Goal: Task Accomplishment & Management: Manage account settings

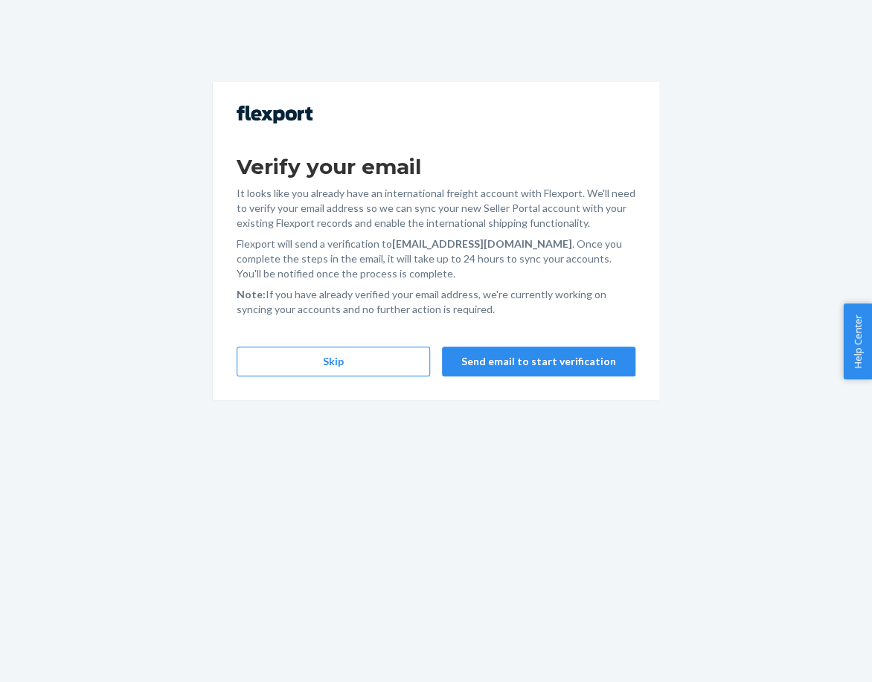
click at [367, 377] on div "Verify your email It looks like you already have an international freight accou…" at bounding box center [436, 241] width 446 height 318
click at [357, 364] on button "Skip" at bounding box center [332, 362] width 193 height 30
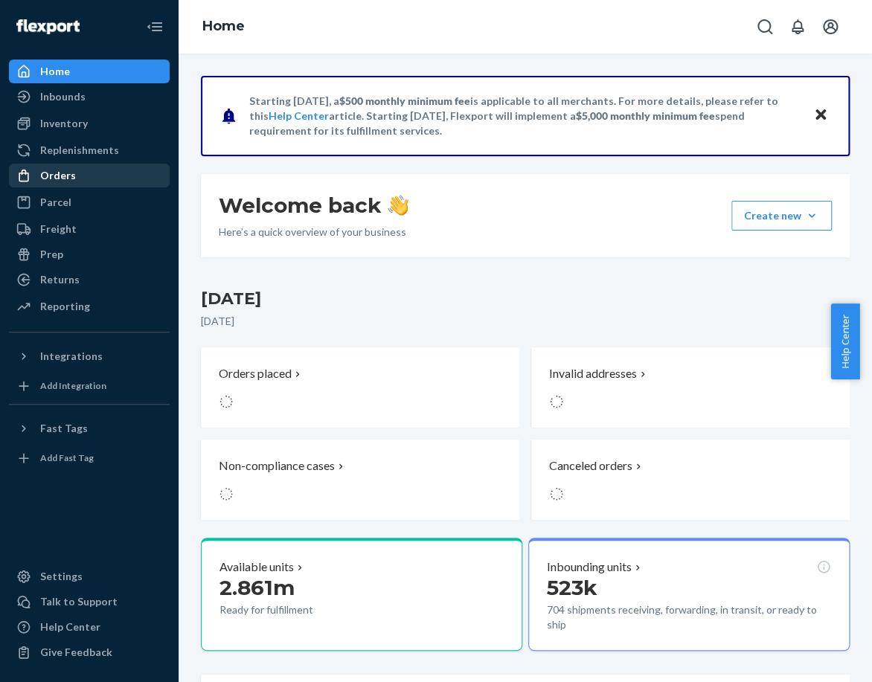
click at [95, 175] on div "Orders" at bounding box center [89, 175] width 158 height 21
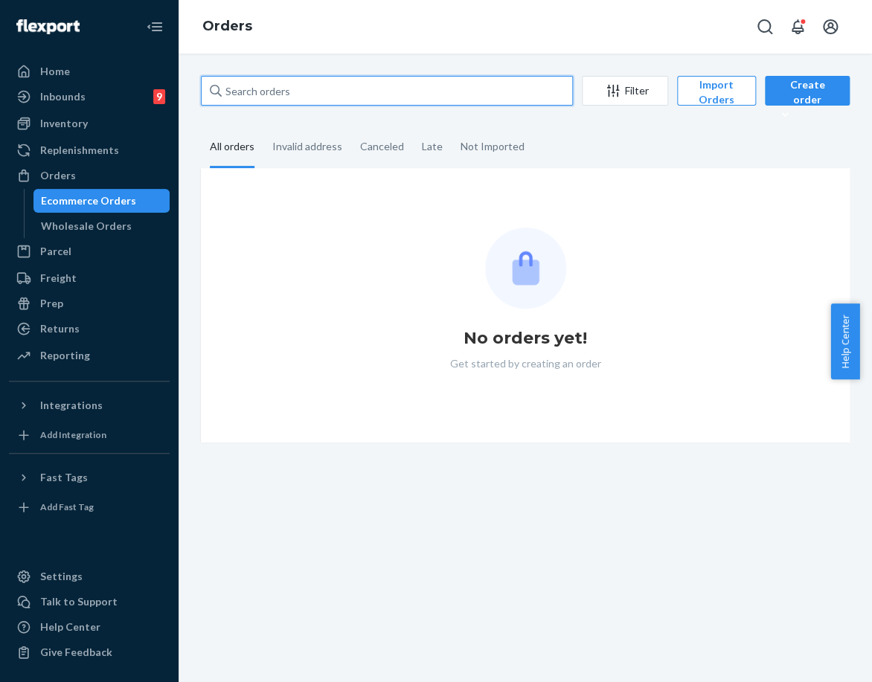
click at [393, 99] on input "text" at bounding box center [387, 91] width 372 height 30
paste input "254716969"
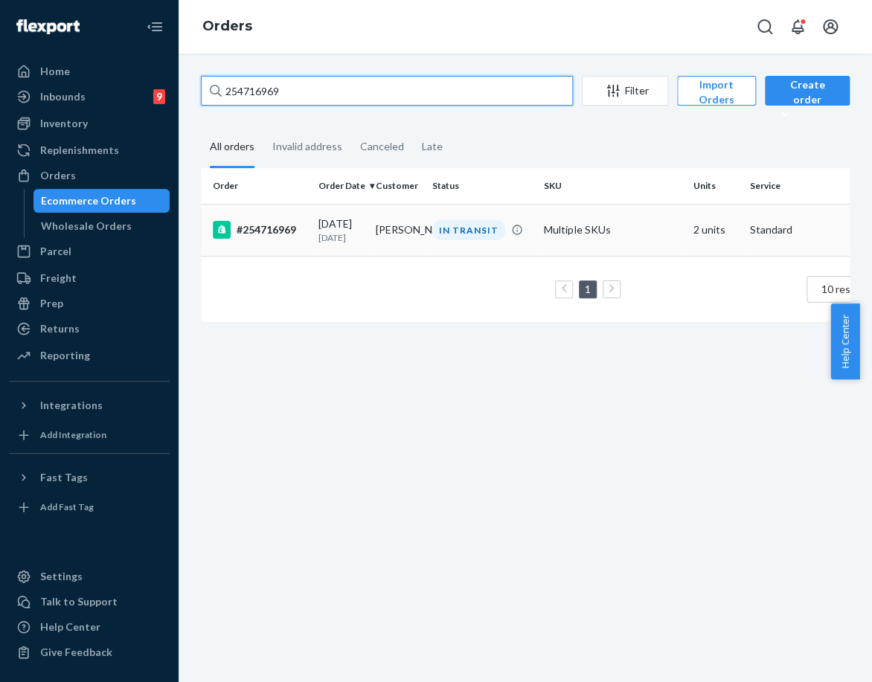
type input "254716969"
click at [400, 239] on td "[PERSON_NAME]" at bounding box center [398, 230] width 57 height 52
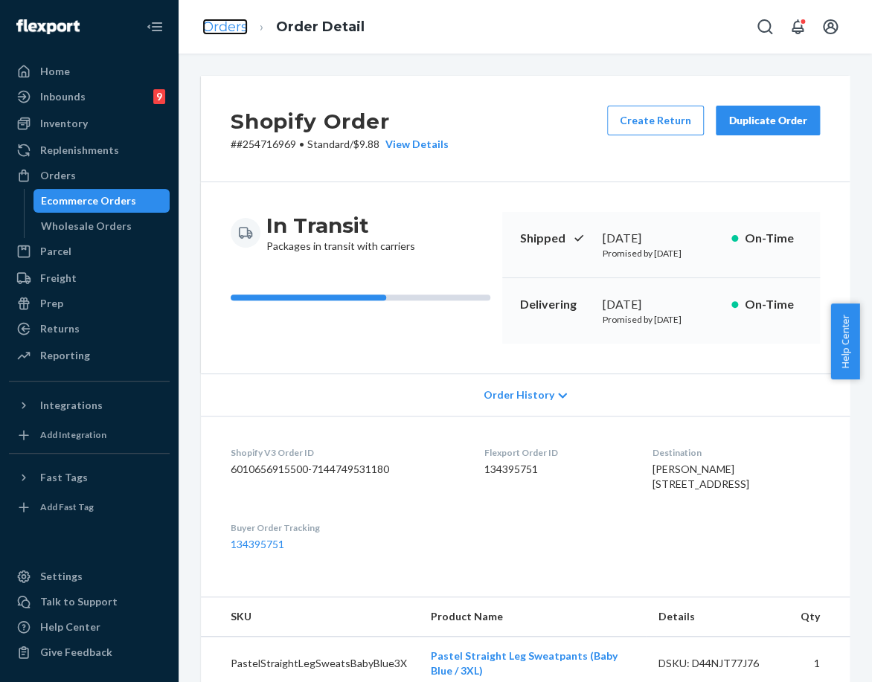
click at [231, 32] on link "Orders" at bounding box center [224, 27] width 45 height 16
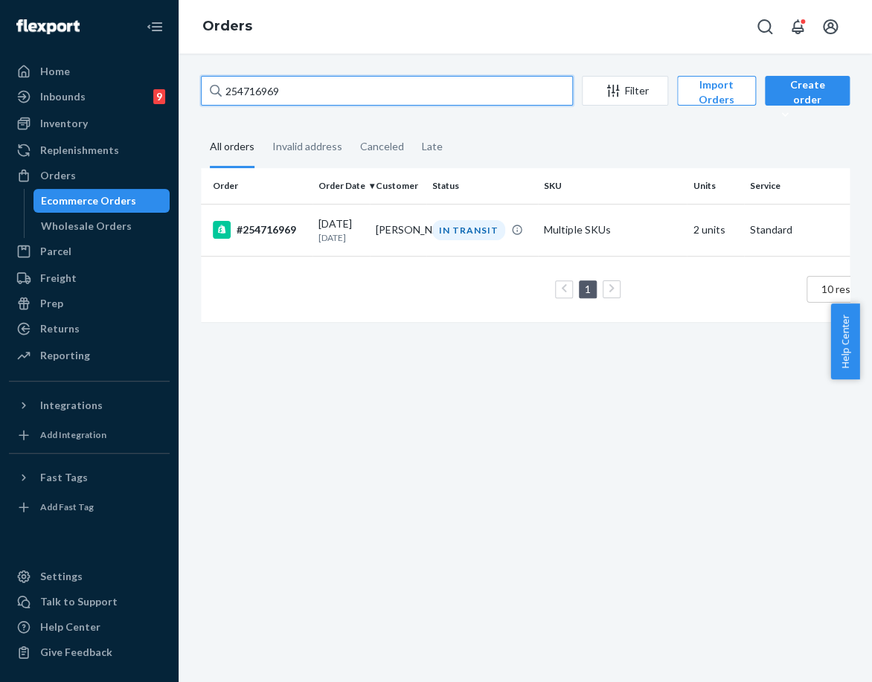
click at [264, 97] on input "254716969" at bounding box center [387, 91] width 372 height 30
paste input "335810"
type input "254335810"
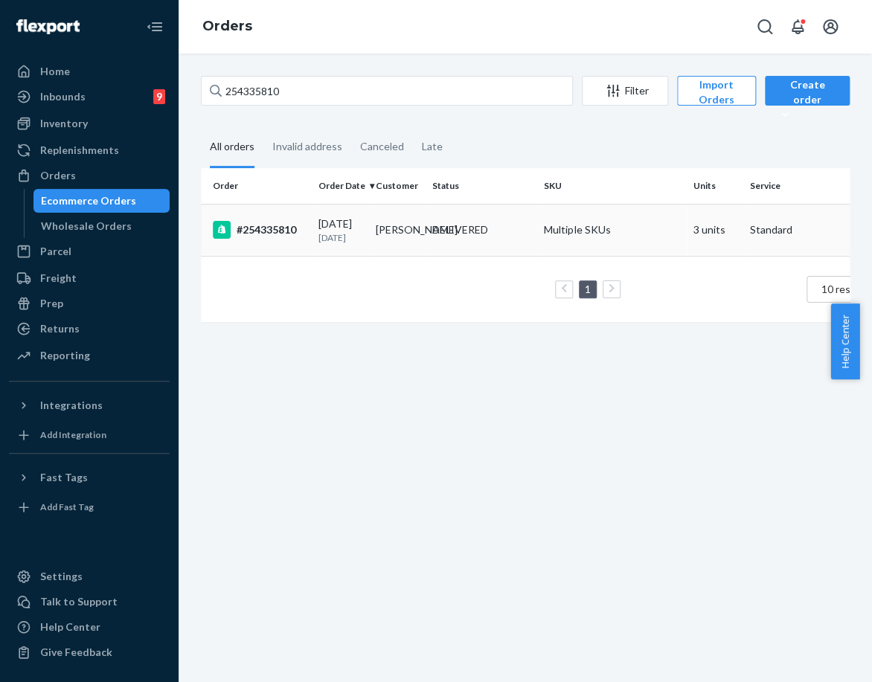
click at [331, 239] on p "[DATE]" at bounding box center [340, 237] width 45 height 13
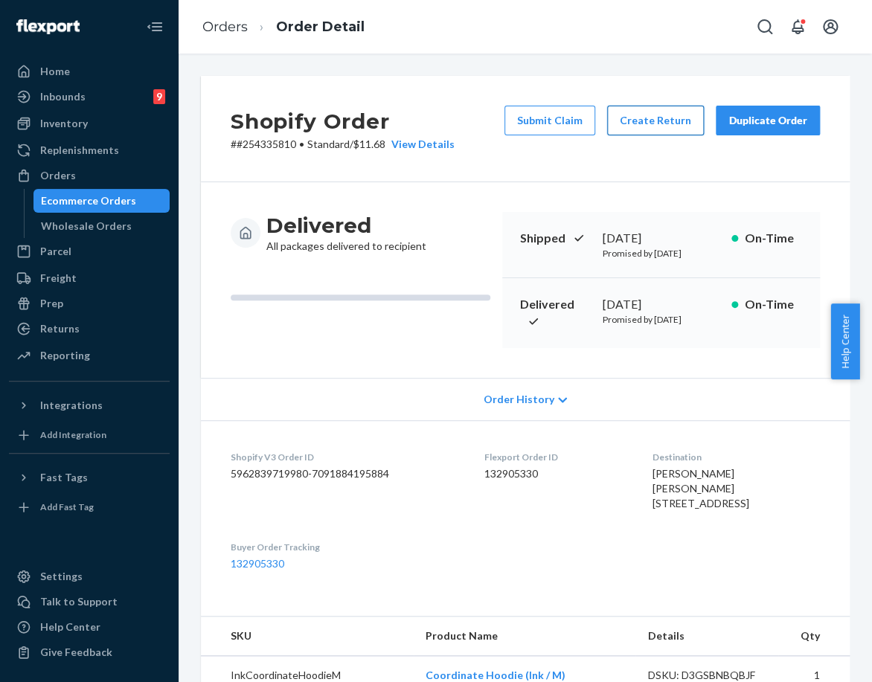
click at [657, 128] on button "Create Return" at bounding box center [655, 121] width 97 height 30
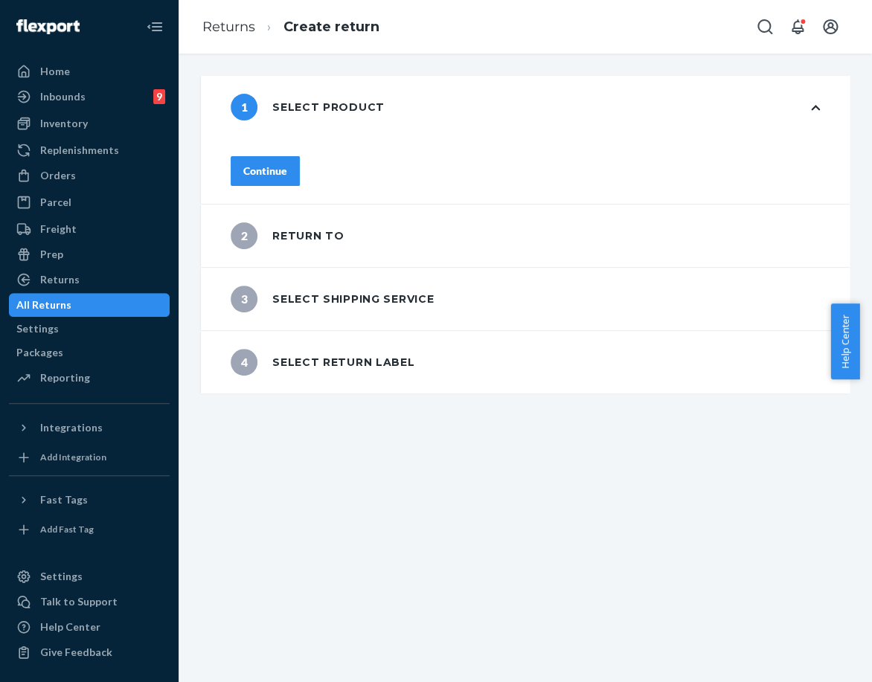
click at [287, 164] on div "Continue" at bounding box center [265, 171] width 44 height 15
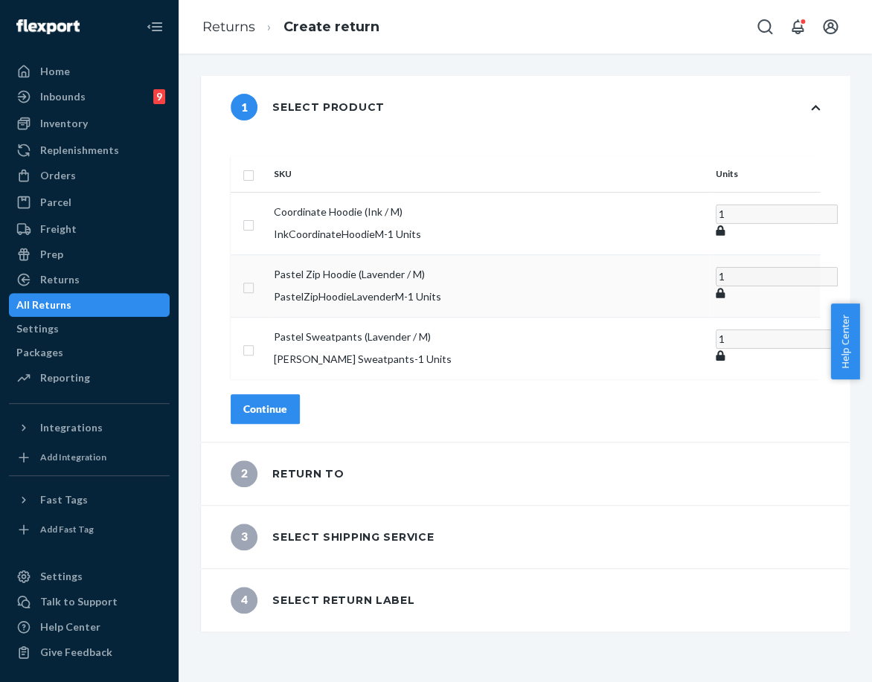
drag, startPoint x: 288, startPoint y: 266, endPoint x: 309, endPoint y: 341, distance: 77.4
click at [254, 278] on input "checkbox" at bounding box center [248, 286] width 12 height 16
checkbox input "true"
click at [312, 393] on div "SKU Units Coordinate Hoodie (Ink / M) InkCoordinateHoodieM - 1 Units 1 Pastel Z…" at bounding box center [525, 289] width 648 height 303
click at [300, 393] on button "Continue" at bounding box center [265, 408] width 69 height 30
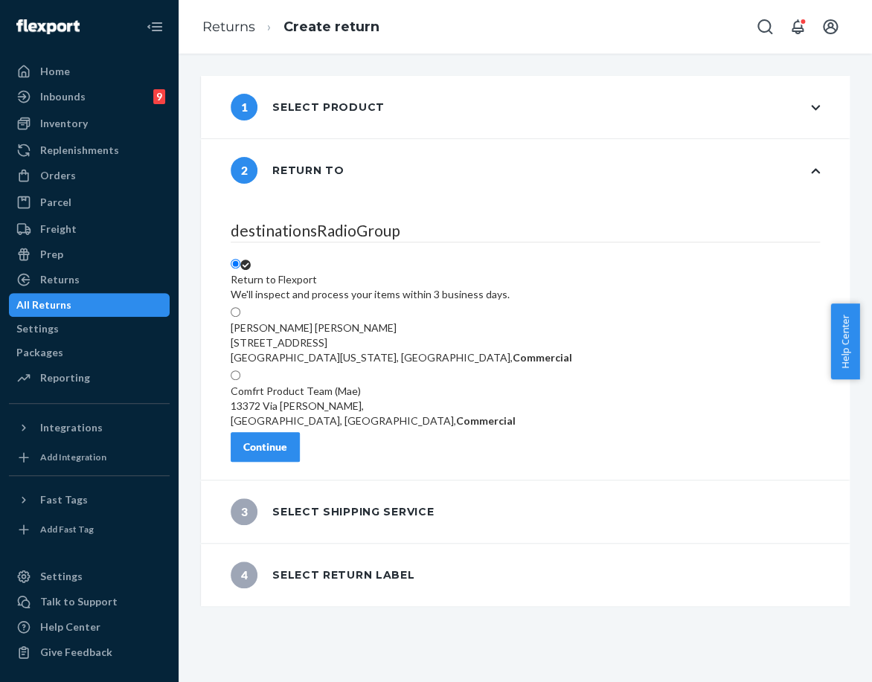
click at [287, 439] on div "Continue" at bounding box center [265, 446] width 44 height 15
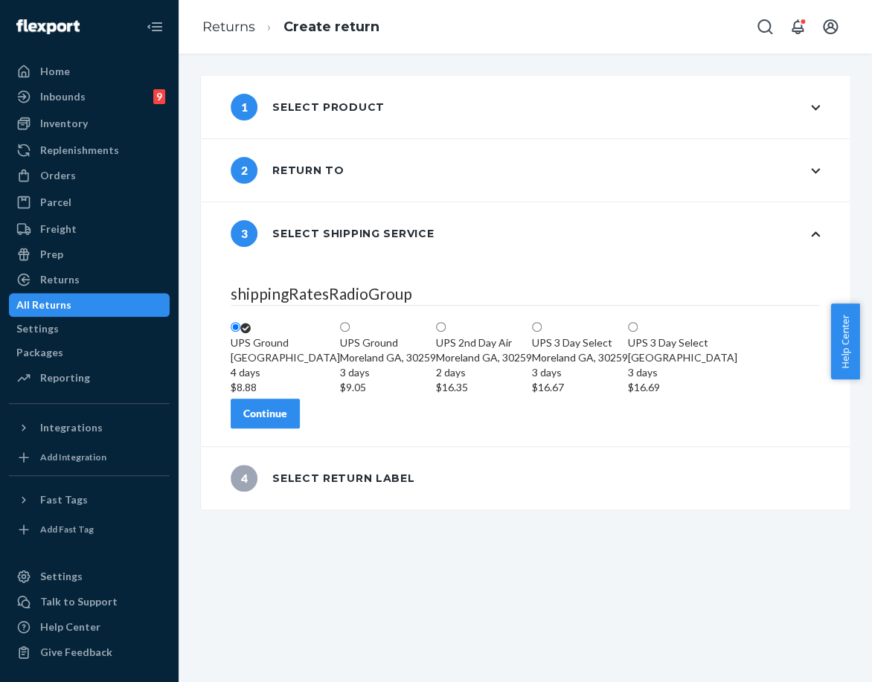
click at [287, 421] on div "Continue" at bounding box center [265, 413] width 44 height 15
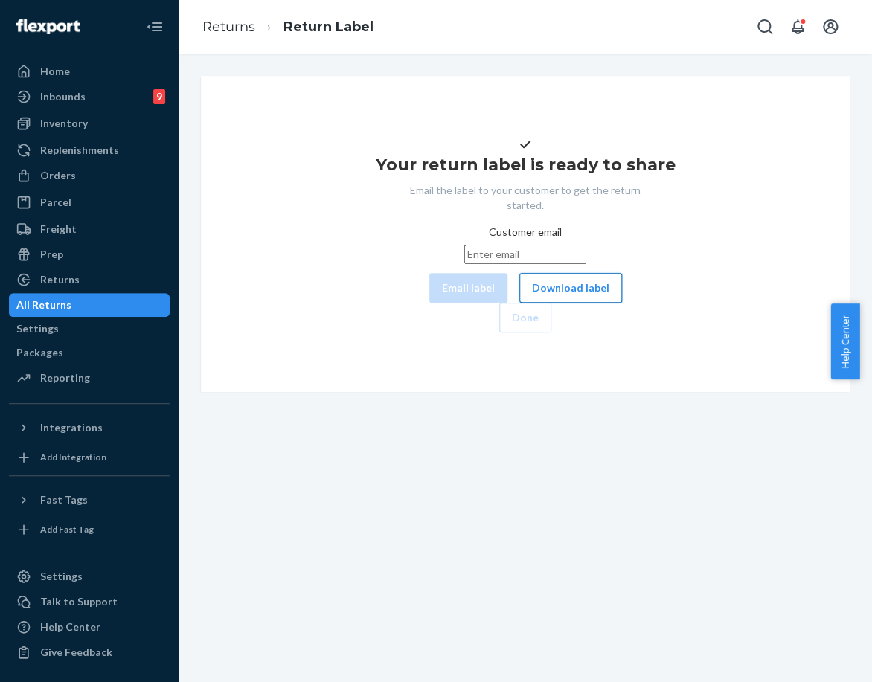
click at [519, 303] on button "Download label" at bounding box center [570, 288] width 103 height 30
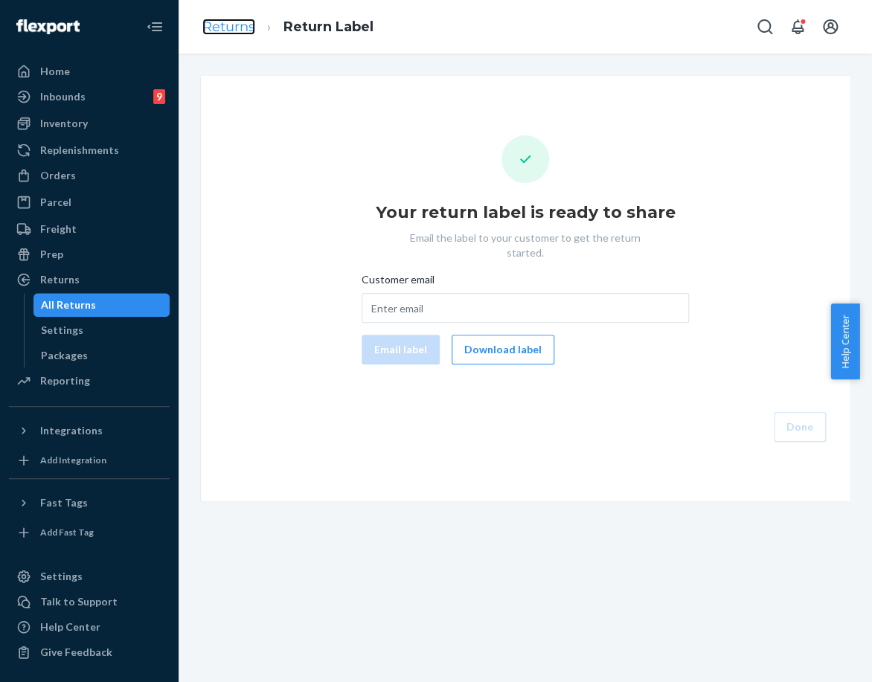
click at [231, 25] on link "Returns" at bounding box center [228, 27] width 53 height 16
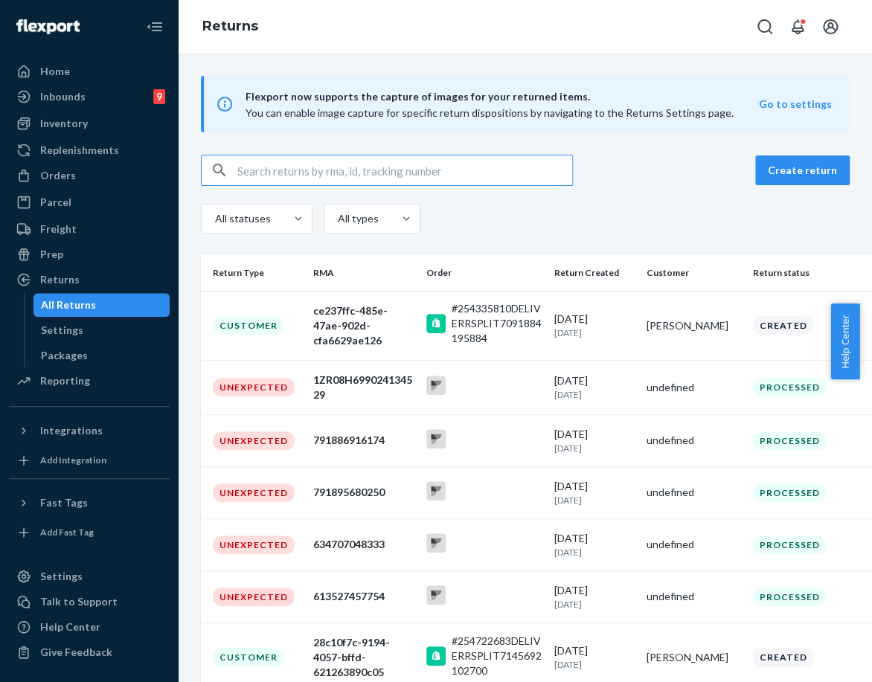
click at [89, 184] on div "Orders" at bounding box center [89, 175] width 158 height 21
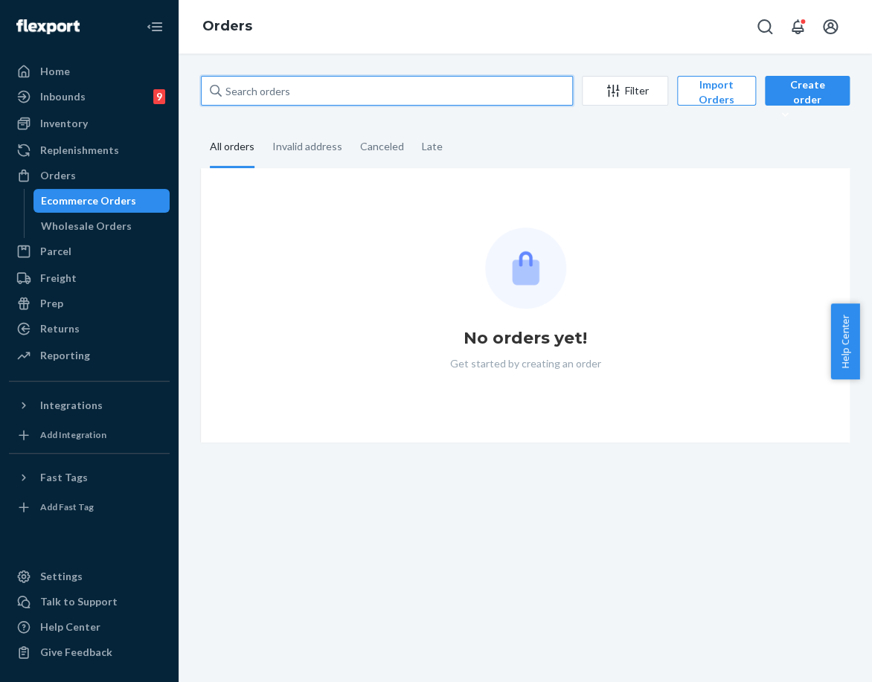
click at [249, 100] on input "text" at bounding box center [387, 91] width 372 height 30
paste input "254335810"
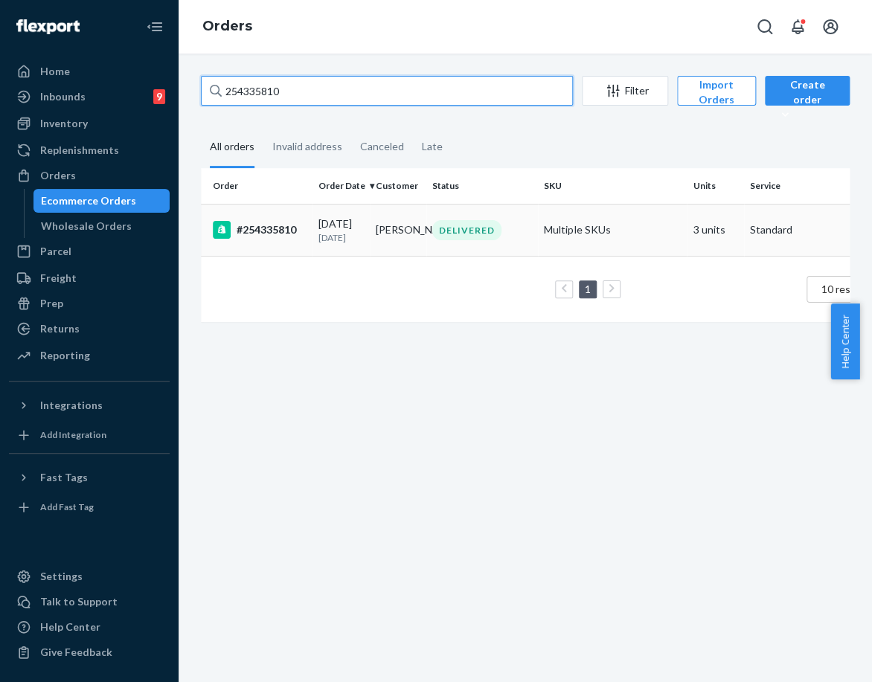
type input "254335810"
click at [361, 244] on p "[DATE]" at bounding box center [340, 237] width 45 height 13
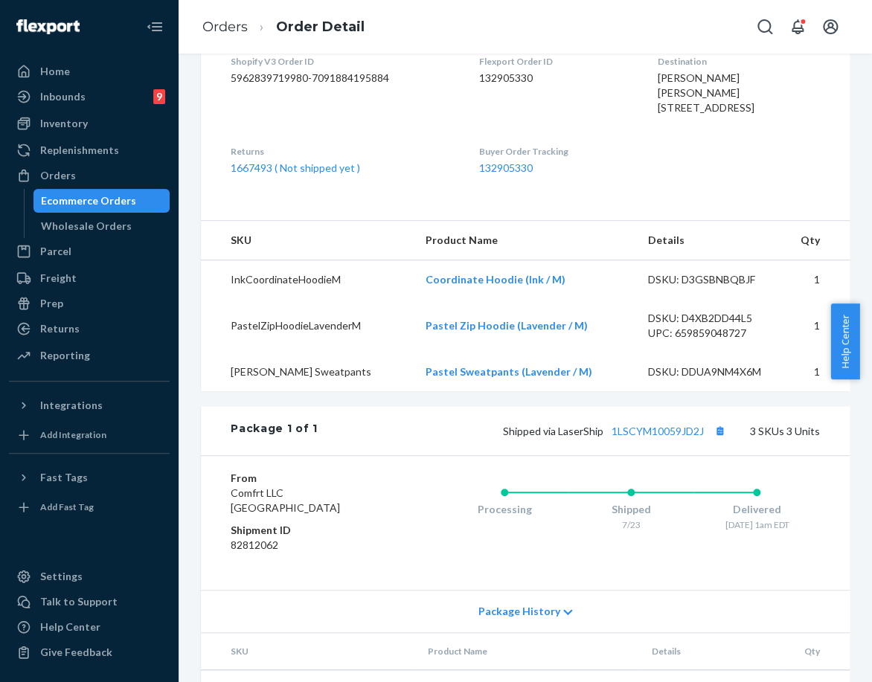
scroll to position [148, 0]
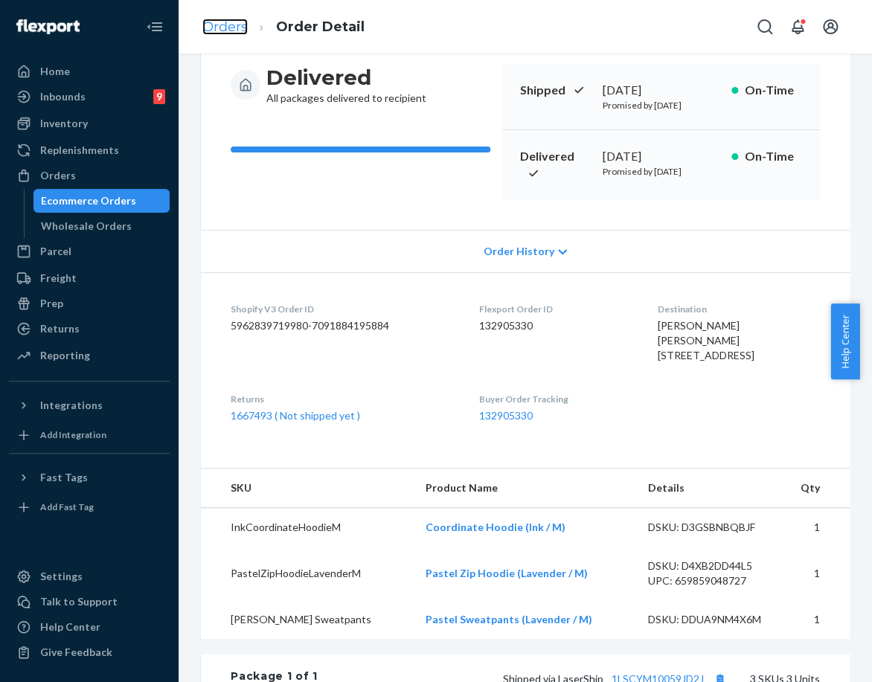
click at [209, 26] on link "Orders" at bounding box center [224, 27] width 45 height 16
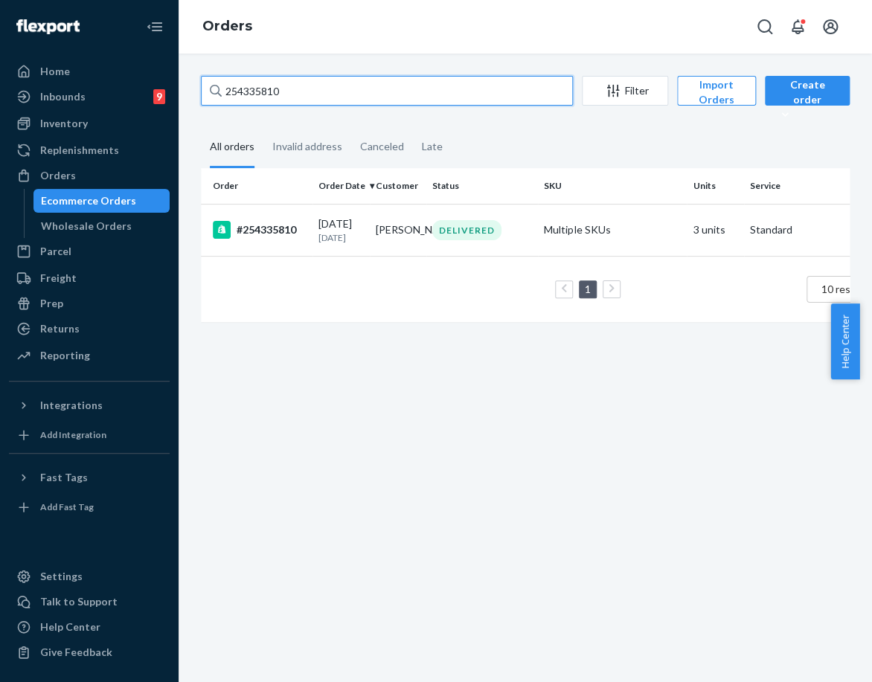
click at [262, 100] on input "254335810" at bounding box center [387, 91] width 372 height 30
click at [259, 99] on input "254335810" at bounding box center [387, 91] width 372 height 30
paste input "254354734"
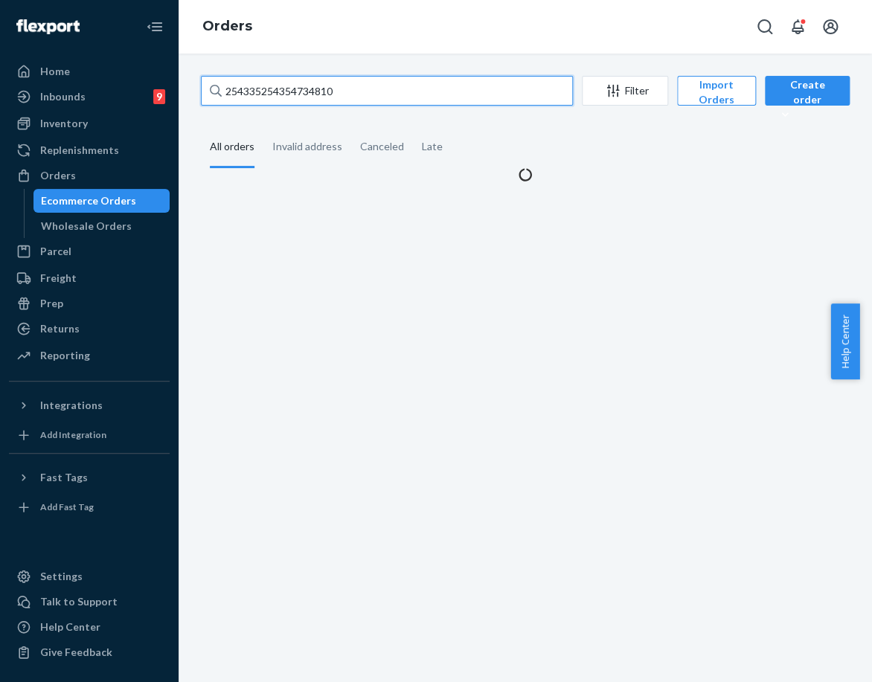
click at [259, 97] on input "254335254354734810" at bounding box center [387, 91] width 372 height 30
paste input "254354734"
click at [260, 94] on input "254335254354734254354734810" at bounding box center [387, 91] width 372 height 30
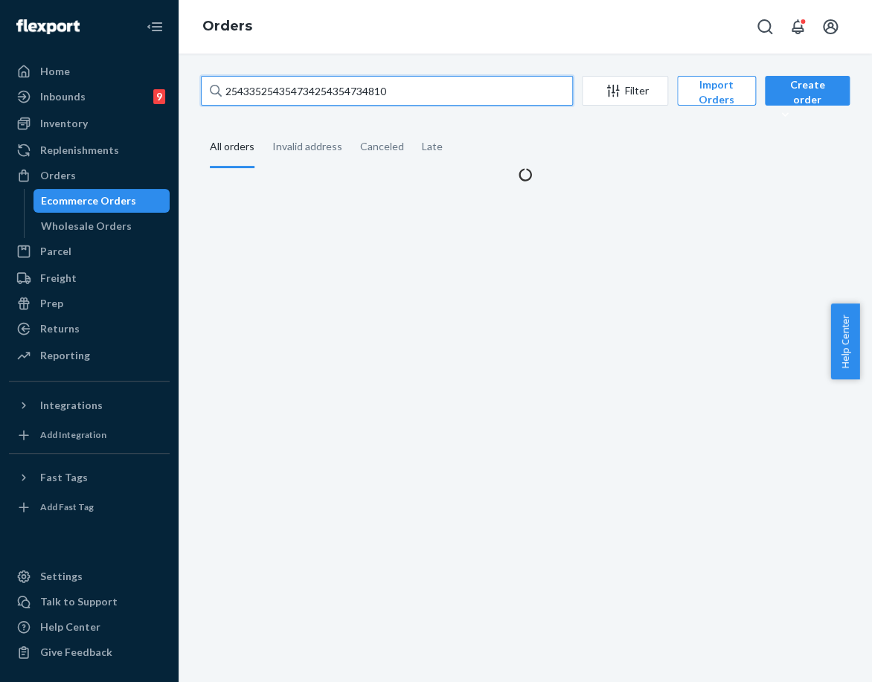
paste input "54734"
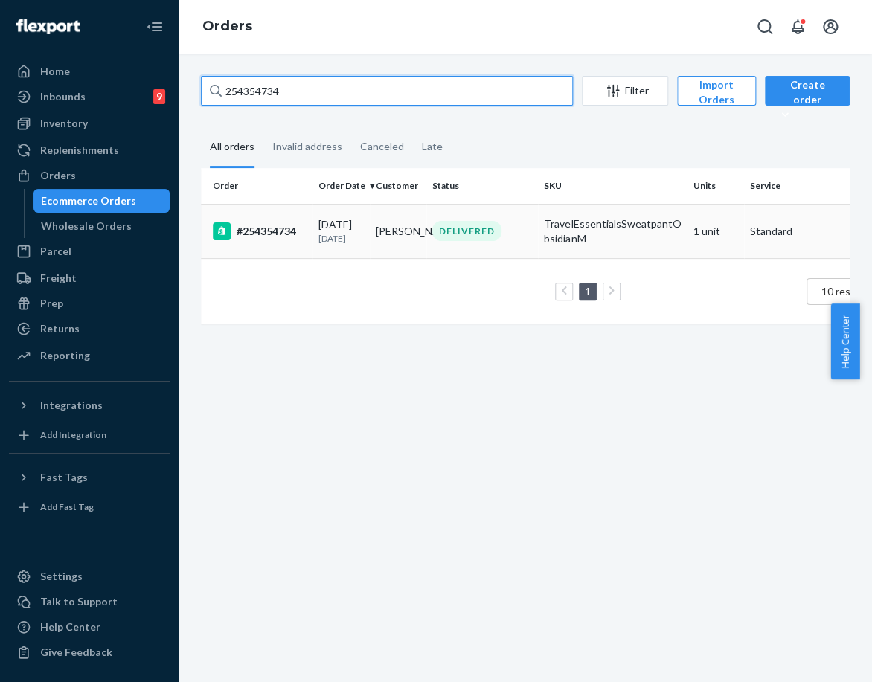
type input "254354734"
click at [277, 239] on div "#254354734" at bounding box center [260, 231] width 94 height 18
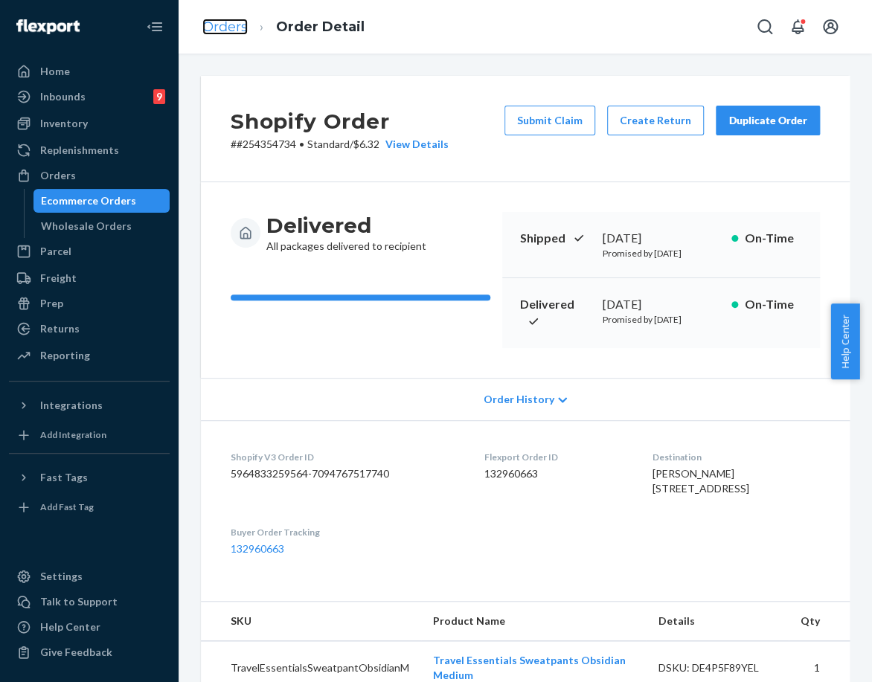
click at [223, 30] on link "Orders" at bounding box center [224, 27] width 45 height 16
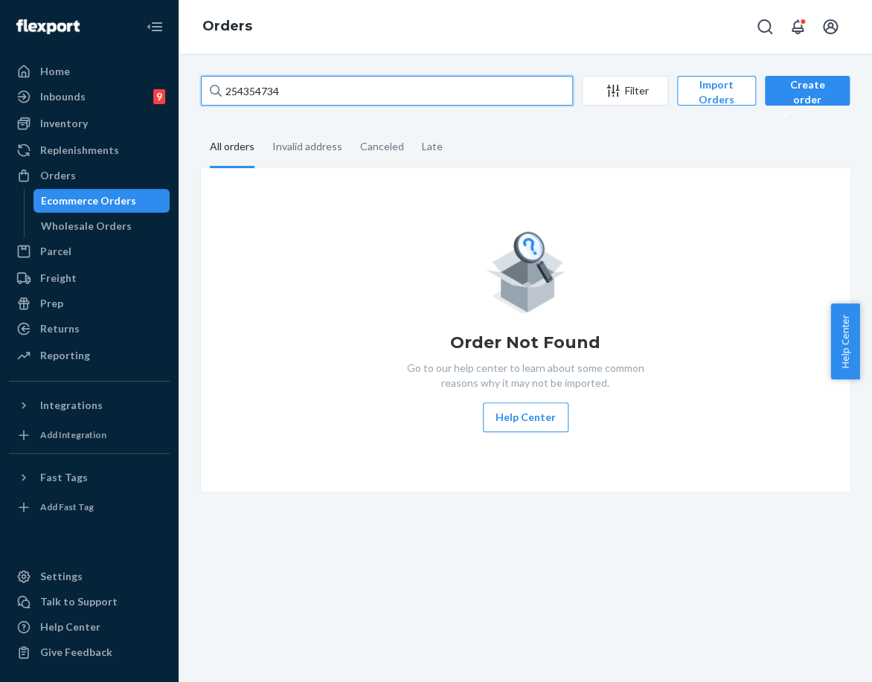
click at [248, 97] on input "254354734" at bounding box center [387, 91] width 372 height 30
paste input "479411"
type input "254479411"
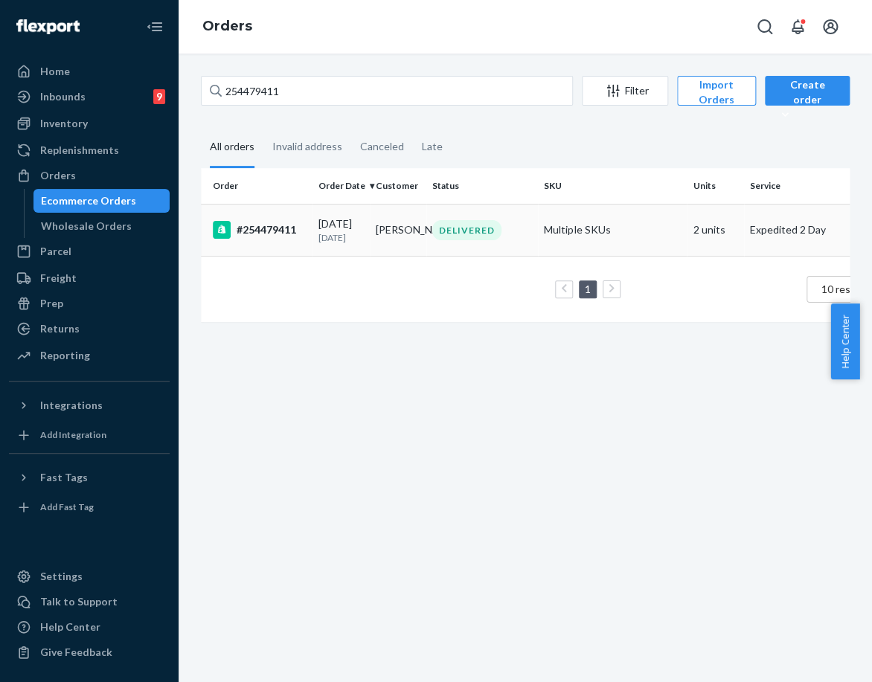
click at [303, 236] on div "#254479411" at bounding box center [260, 230] width 94 height 18
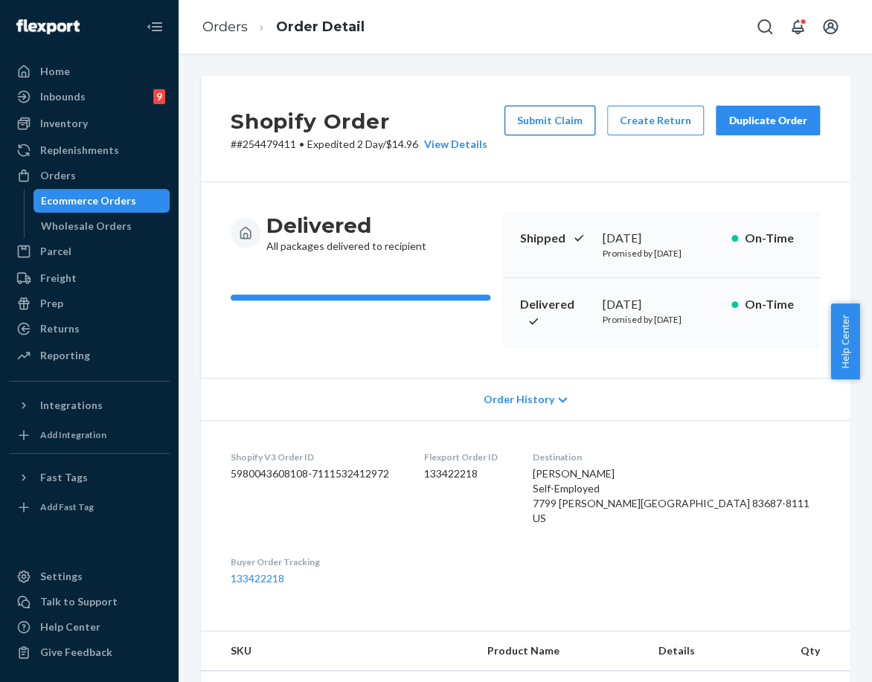
click at [525, 120] on button "Submit Claim" at bounding box center [549, 121] width 91 height 30
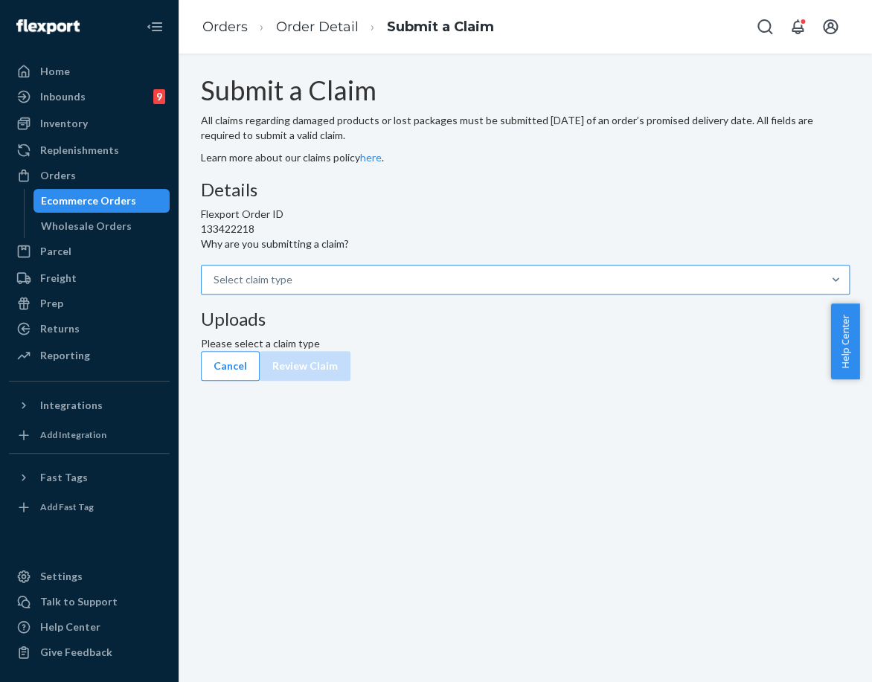
click at [385, 293] on div "Select claim type" at bounding box center [512, 279] width 620 height 27
click at [294, 287] on input "Why are you submitting a claim? Select claim type" at bounding box center [292, 279] width 1 height 15
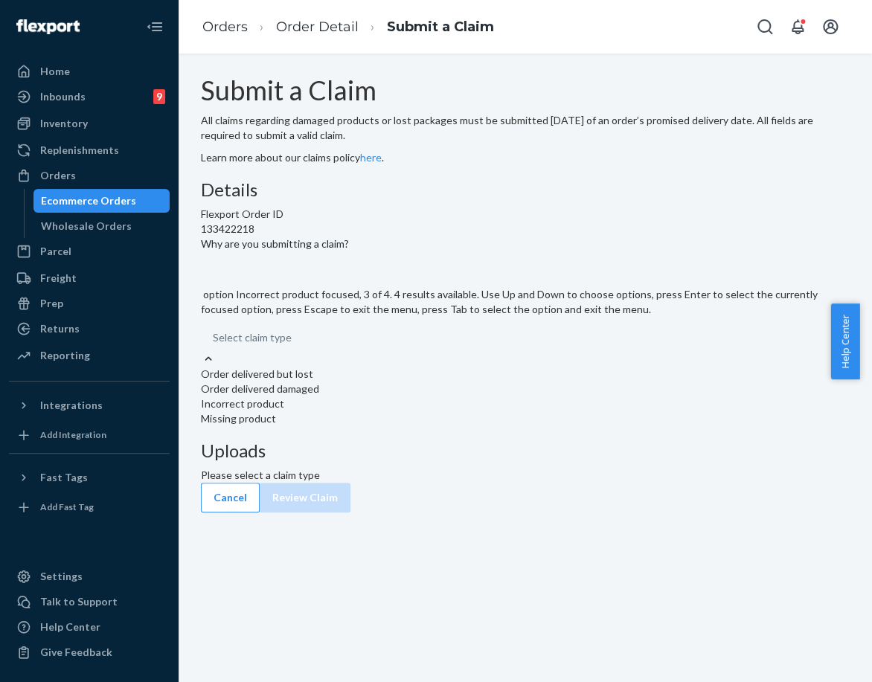
click at [405, 411] on div "Incorrect product" at bounding box center [525, 403] width 648 height 15
click at [293, 345] on input "Why are you submitting a claim? option Incorrect product focused, 3 of 4. 4 res…" at bounding box center [292, 337] width 1 height 15
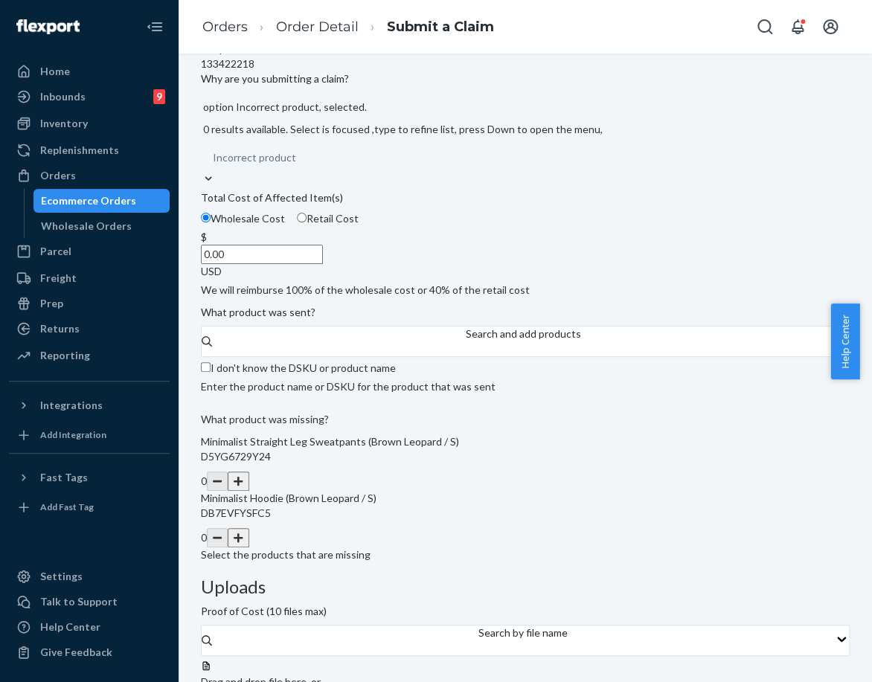
scroll to position [214, 0]
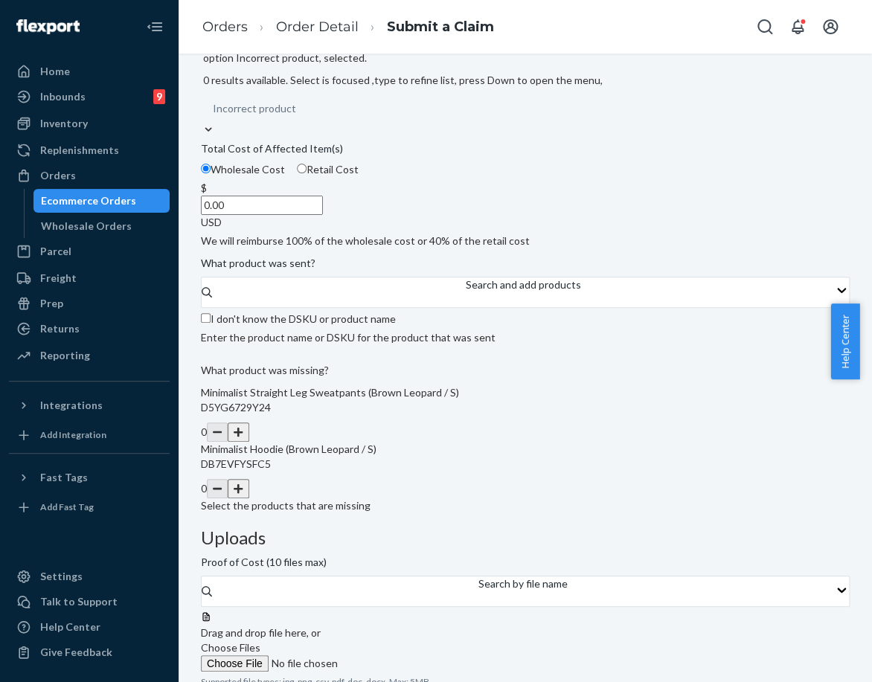
click at [248, 442] on button "button" at bounding box center [238, 431] width 21 height 19
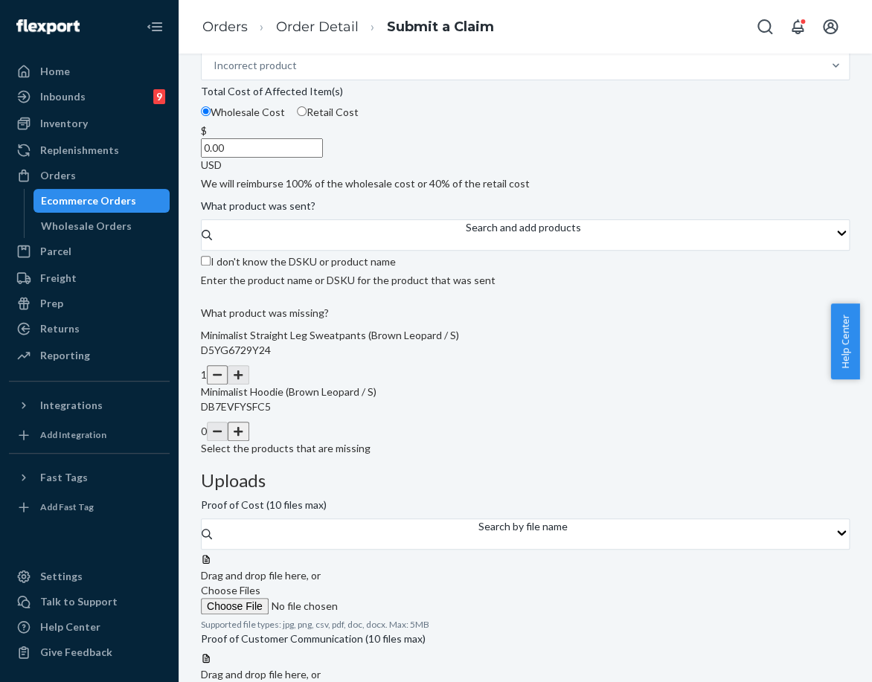
click at [323, 158] on input "0.00" at bounding box center [262, 147] width 122 height 19
type input "32.00"
drag, startPoint x: 256, startPoint y: 544, endPoint x: 351, endPoint y: 559, distance: 96.5
click at [351, 559] on div "Submit a Claim All claims regarding damaged products or lost packages must be s…" at bounding box center [525, 296] width 648 height 868
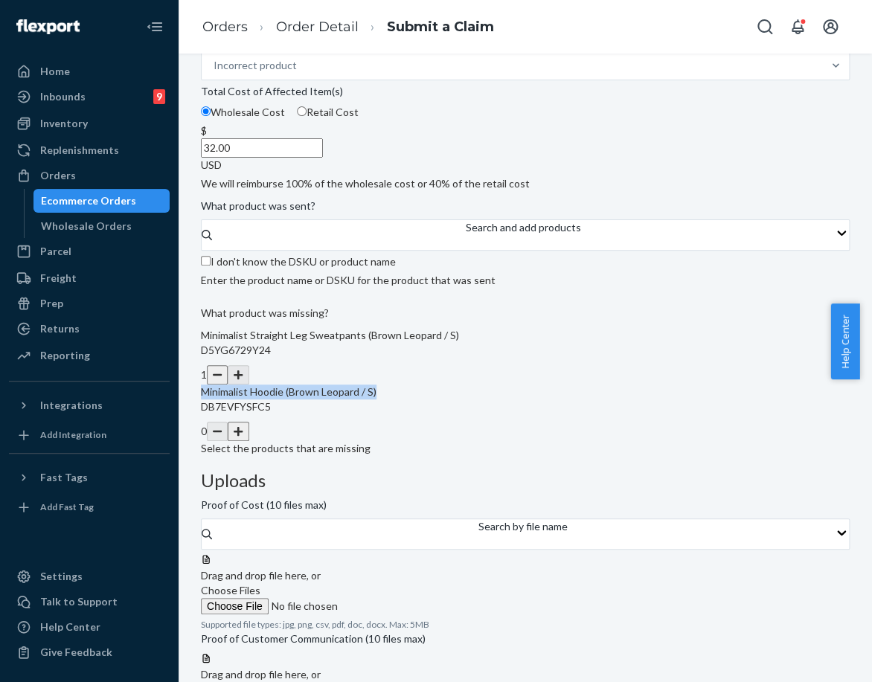
copy span "Minimalist Hoodie (Brown Leopard / S)"
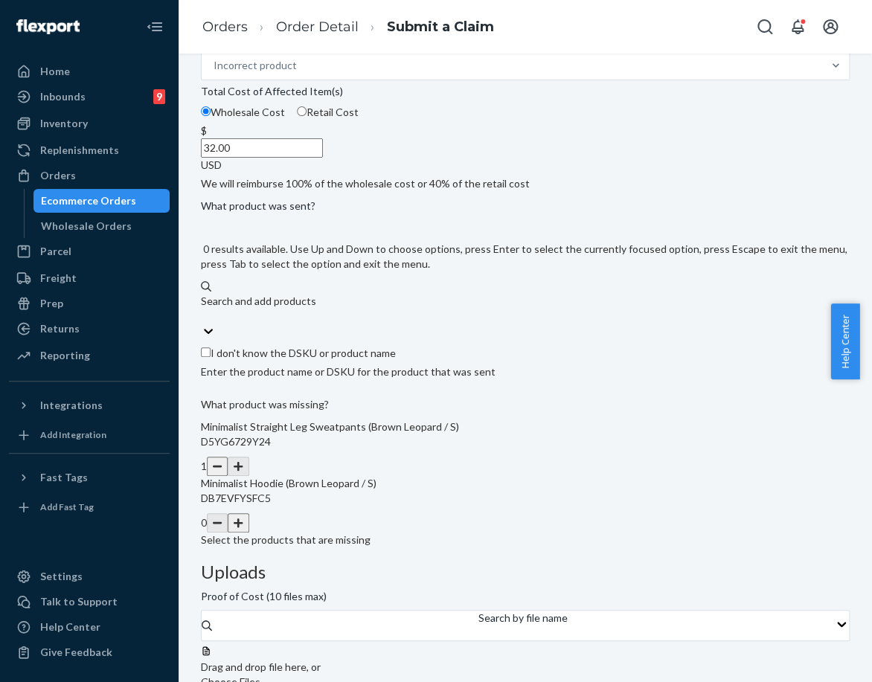
click at [329, 309] on div "Search and add products" at bounding box center [525, 301] width 648 height 15
click at [202, 323] on input "0 results available. Use Up and Down to choose options, press Enter to select t…" at bounding box center [201, 316] width 1 height 15
paste input "Minimalist Hoodie (Brown Leopard / S)"
type input "Minimalist Hoodie (Brown Leopard / S)"
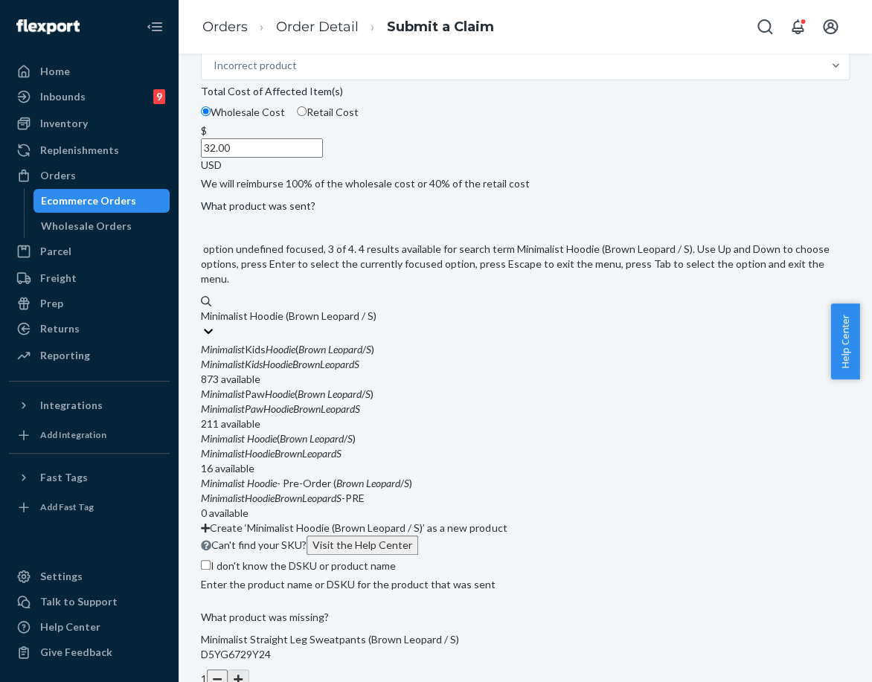
click at [333, 446] on div "Minimalist Hoodie ( Brown Leopard / S )" at bounding box center [525, 438] width 648 height 15
click at [333, 323] on input "Minimalist Hoodie (Brown Leopard / S)" at bounding box center [289, 316] width 177 height 15
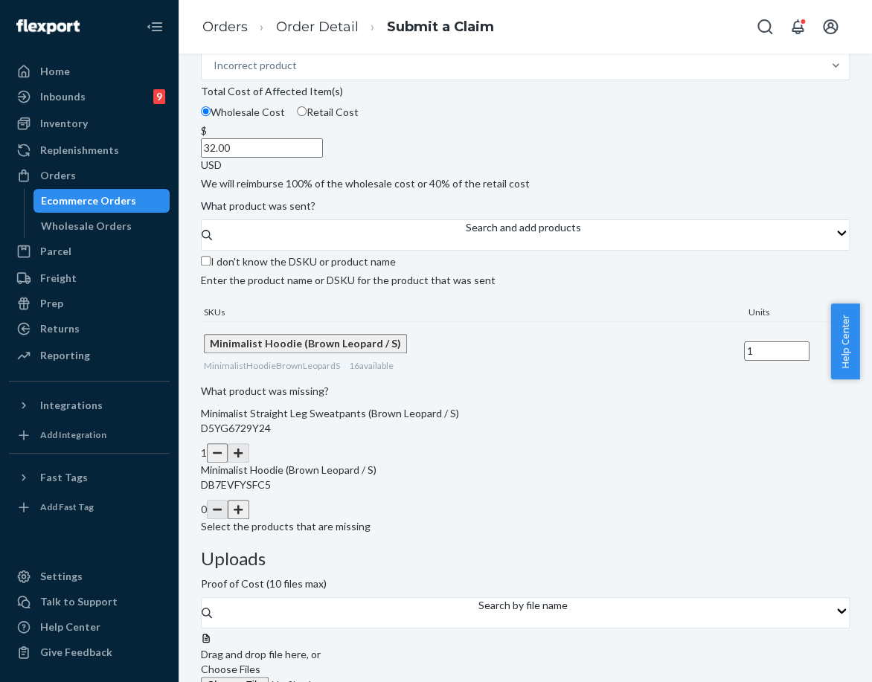
click at [403, 662] on label "Choose Files" at bounding box center [302, 677] width 202 height 31
click at [403, 677] on input "Choose Files" at bounding box center [302, 685] width 202 height 16
click at [260, 663] on span "Choose Files" at bounding box center [230, 669] width 59 height 13
click at [403, 677] on input "Choose Files" at bounding box center [302, 685] width 202 height 16
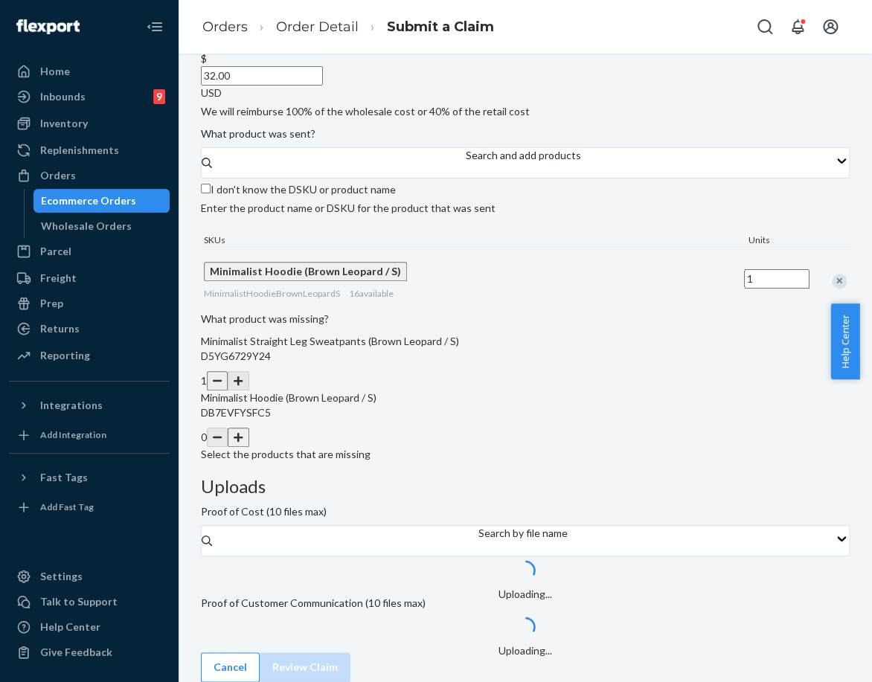
scroll to position [303, 0]
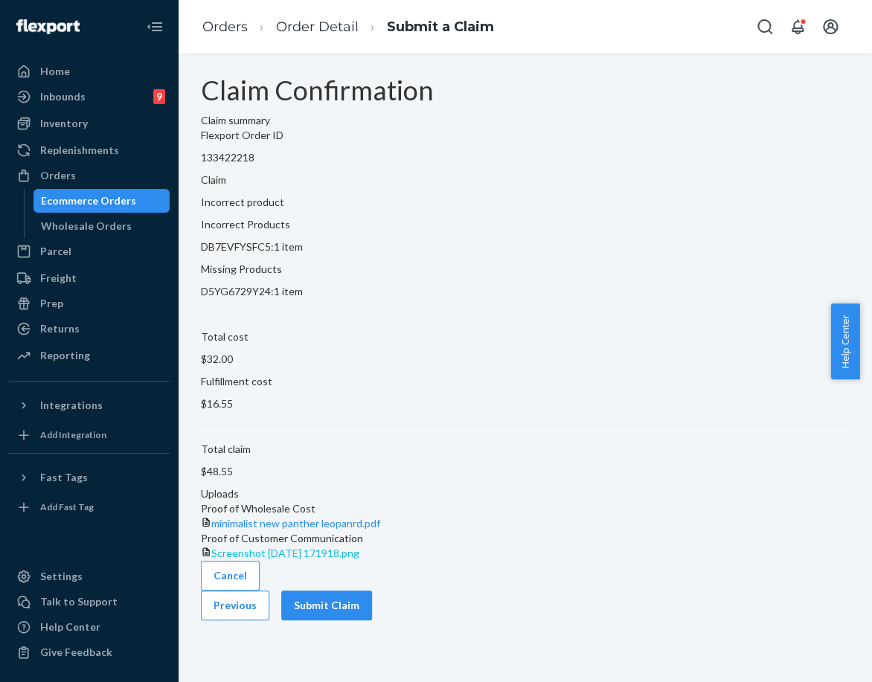
scroll to position [0, 0]
click at [372, 620] on button "Submit Claim" at bounding box center [326, 605] width 91 height 30
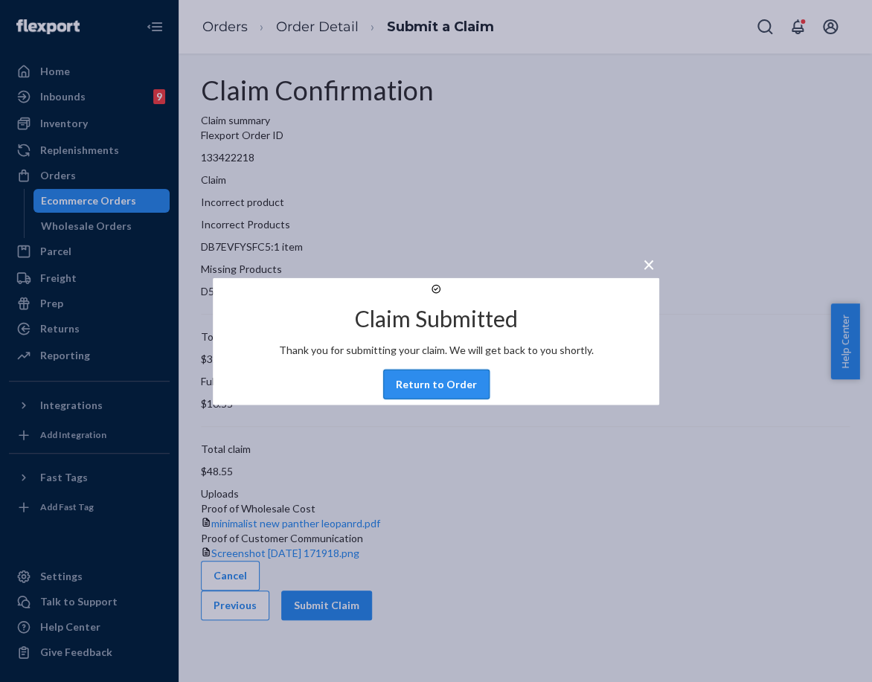
click at [439, 394] on button "Return to Order" at bounding box center [436, 384] width 106 height 30
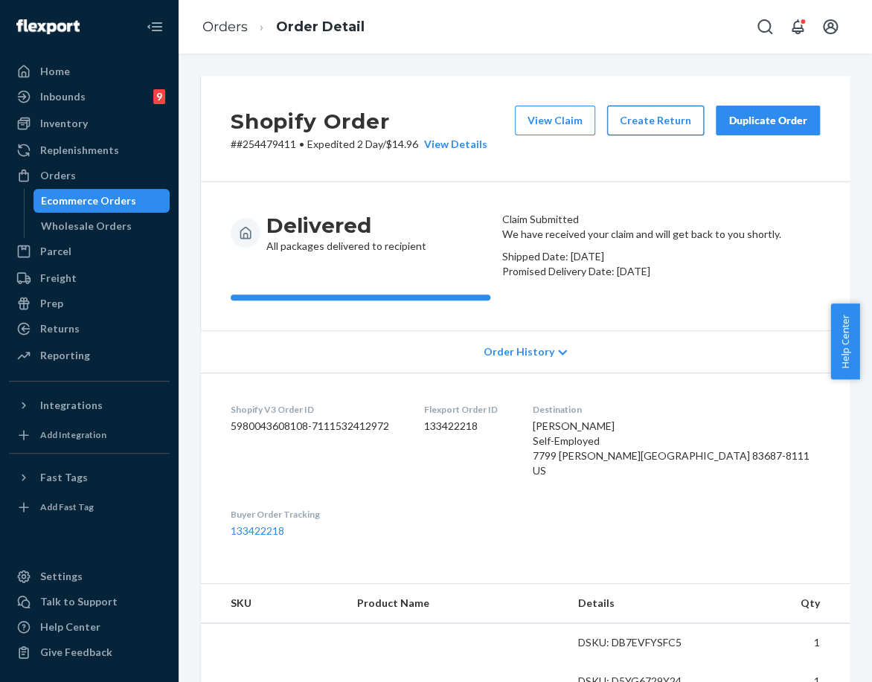
click at [640, 121] on button "Create Return" at bounding box center [655, 121] width 97 height 30
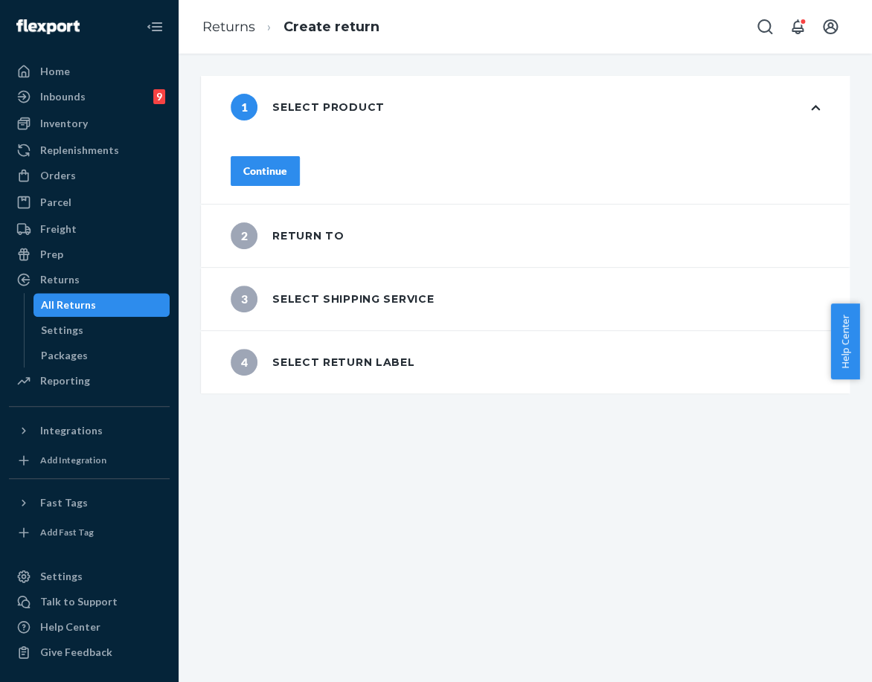
drag, startPoint x: 323, startPoint y: 162, endPoint x: 315, endPoint y: 187, distance: 26.6
click at [287, 164] on div "Continue" at bounding box center [265, 171] width 44 height 15
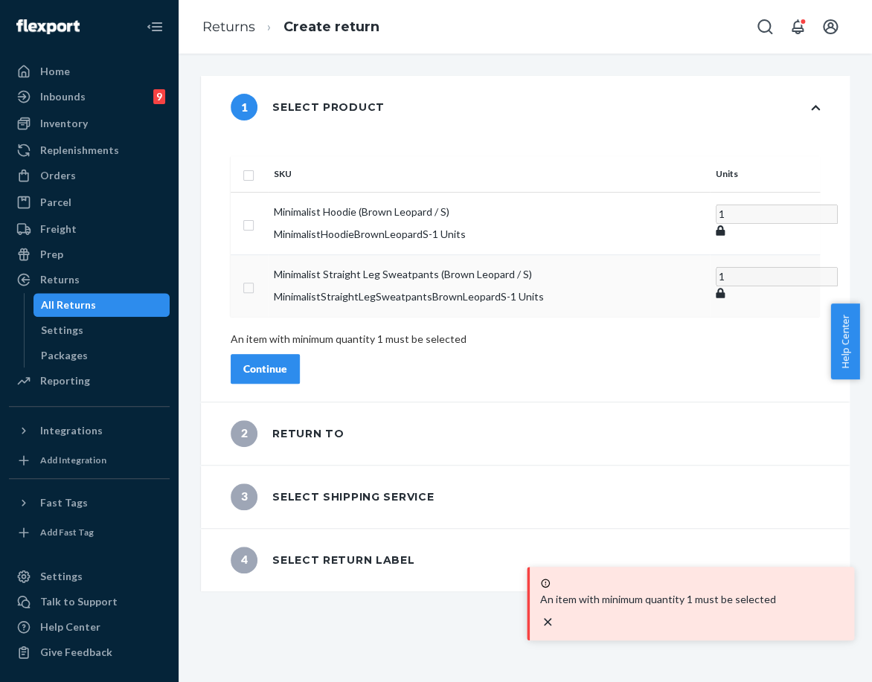
click at [254, 278] on input "checkbox" at bounding box center [248, 286] width 12 height 16
checkbox input "true"
click at [300, 358] on button "Continue" at bounding box center [265, 368] width 69 height 30
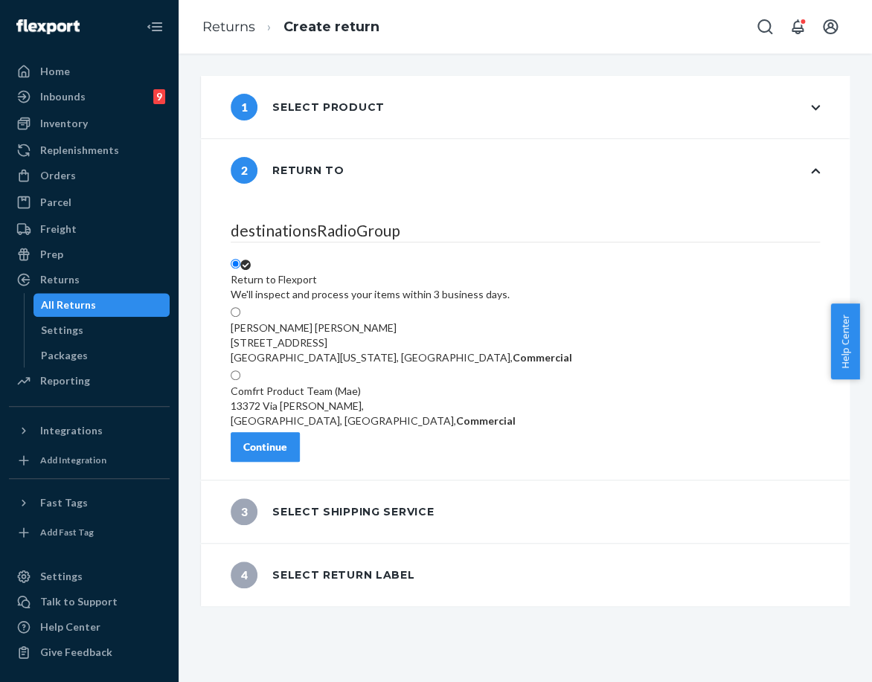
click at [305, 369] on label "Comfrt Product Team (Mae) 13372 Via Stephen, Poway, CA 92064, US, Commercial" at bounding box center [373, 398] width 285 height 59
click at [240, 370] on input "Comfrt Product Team (Mae) 13372 Via Stephen, Poway, CA 92064, US, Commercial" at bounding box center [236, 375] width 10 height 10
radio input "true"
click at [240, 258] on span at bounding box center [240, 264] width 0 height 13
click at [240, 259] on input "Return to Flexport We'll inspect and process your items within 3 business days." at bounding box center [236, 264] width 10 height 10
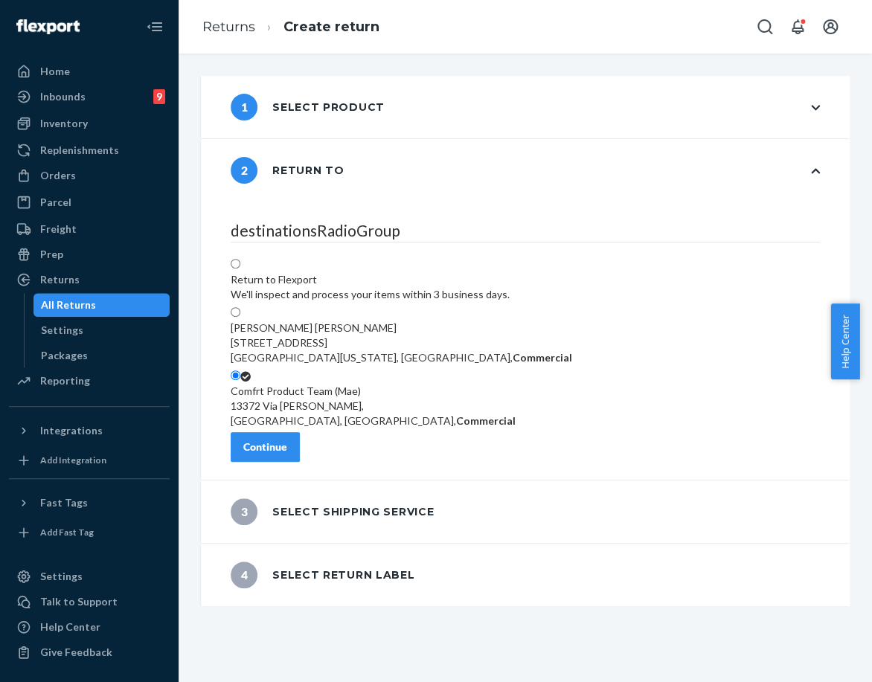
radio input "true"
drag, startPoint x: 301, startPoint y: 412, endPoint x: 320, endPoint y: 419, distance: 19.8
click at [287, 439] on div "Continue" at bounding box center [265, 446] width 44 height 15
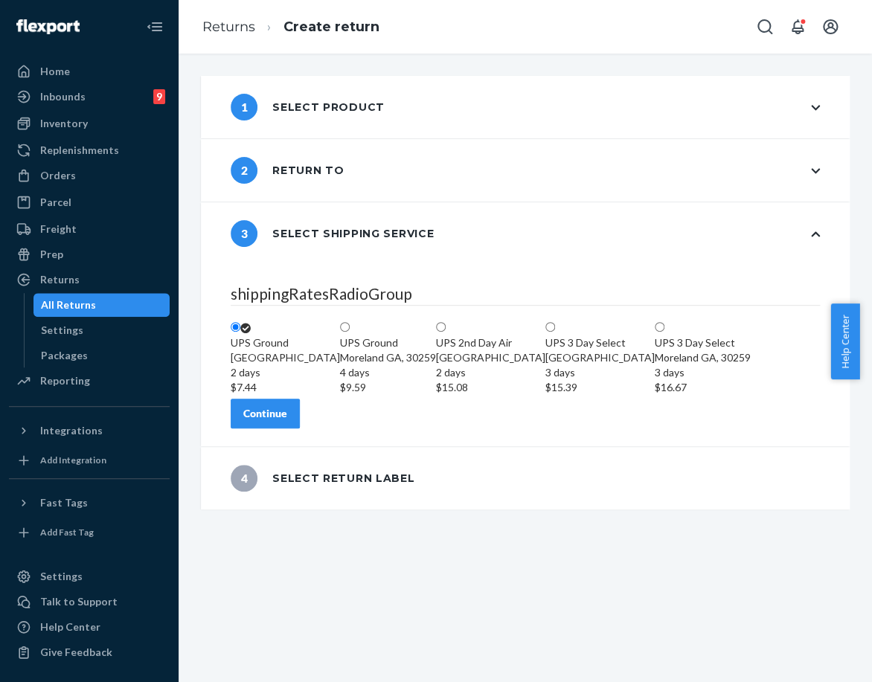
drag, startPoint x: 316, startPoint y: 608, endPoint x: 410, endPoint y: 608, distance: 94.4
click at [287, 421] on div "Continue" at bounding box center [265, 413] width 44 height 15
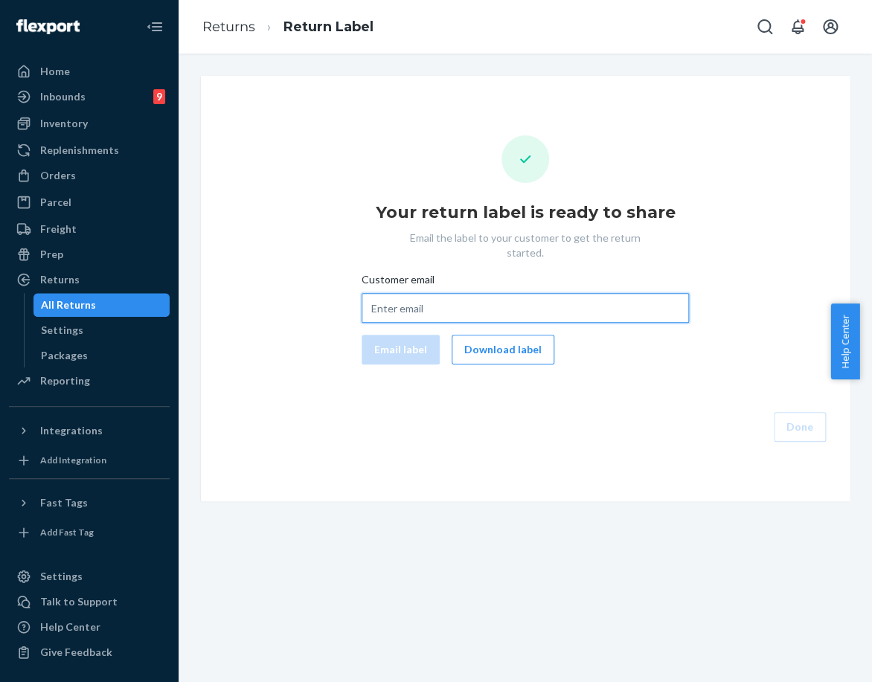
click at [468, 303] on input "Customer email" at bounding box center [524, 308] width 327 height 30
paste input "nancyh4kc@gmail.com"
type input "nancyh4kc@gmail.com"
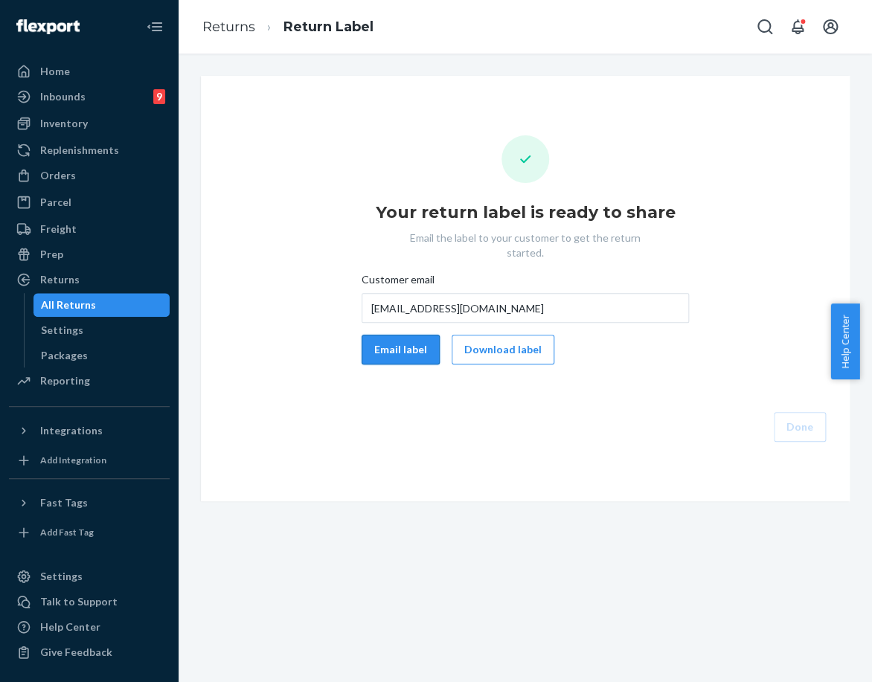
click at [407, 336] on button "Email label" at bounding box center [400, 350] width 78 height 30
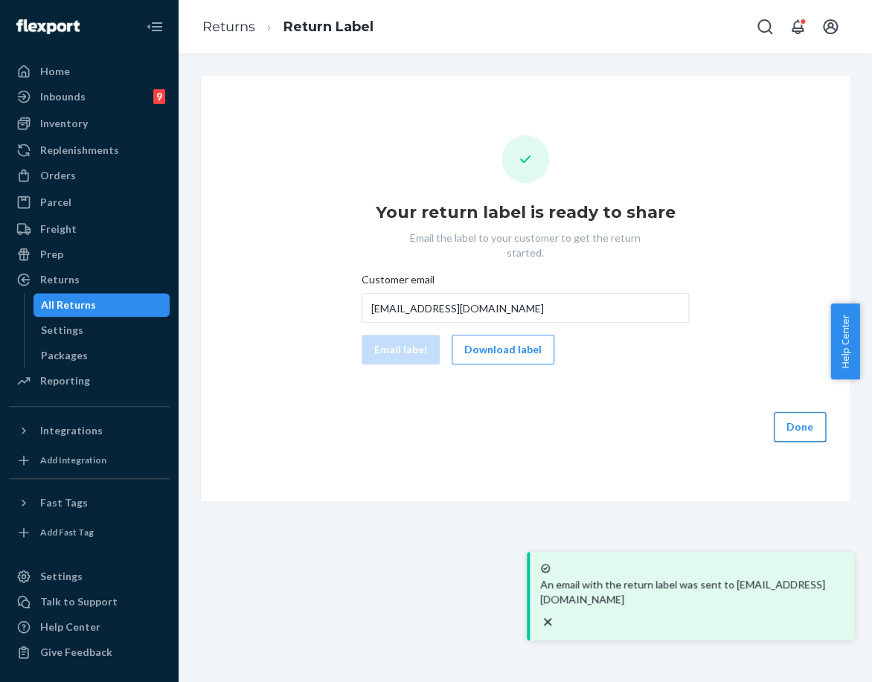
click at [776, 416] on button "Done" at bounding box center [799, 427] width 52 height 30
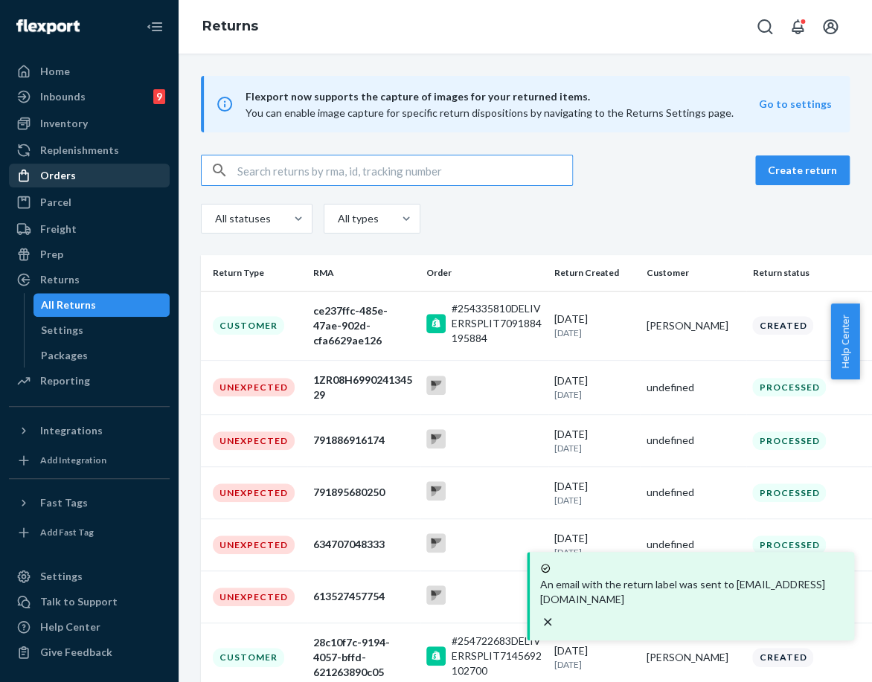
click at [73, 186] on link "Orders" at bounding box center [89, 176] width 161 height 24
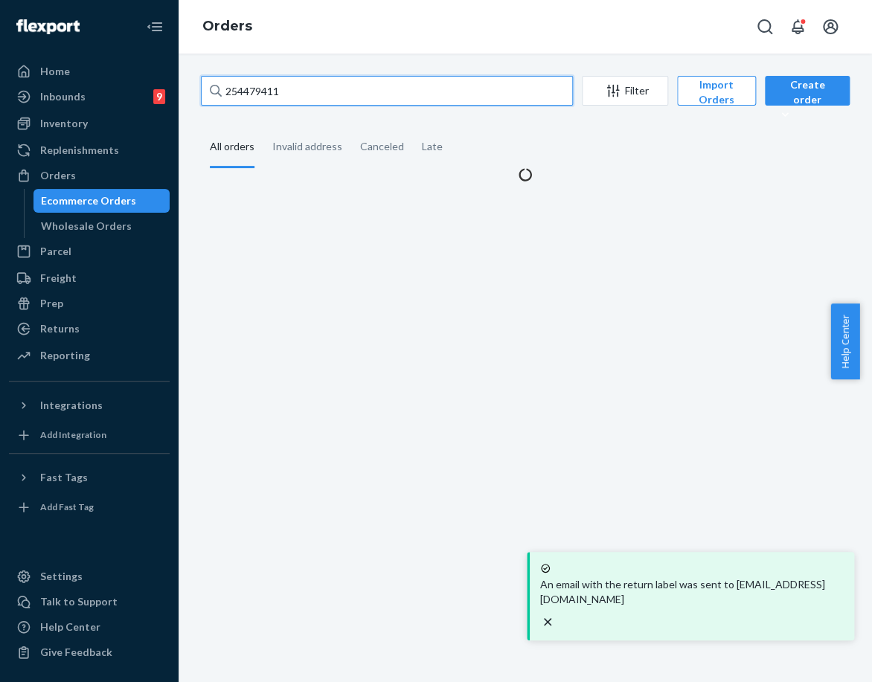
click at [249, 86] on input "254479411" at bounding box center [387, 91] width 372 height 30
click at [249, 87] on input "254479411" at bounding box center [387, 91] width 372 height 30
click at [248, 88] on input "254479411" at bounding box center [387, 91] width 372 height 30
paste input "543542"
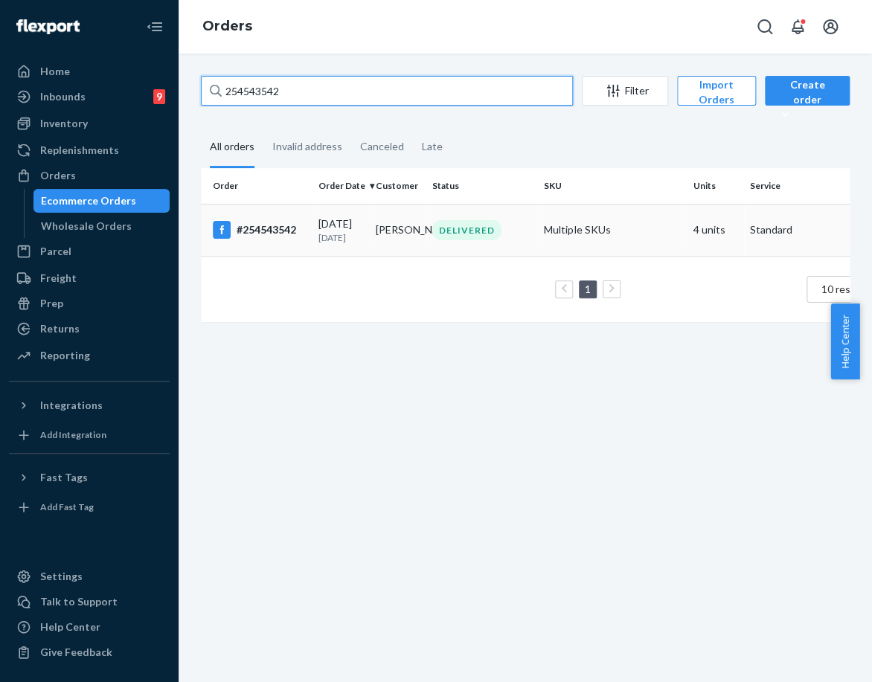
type input "254543542"
click at [303, 215] on td "#254543542" at bounding box center [257, 230] width 112 height 52
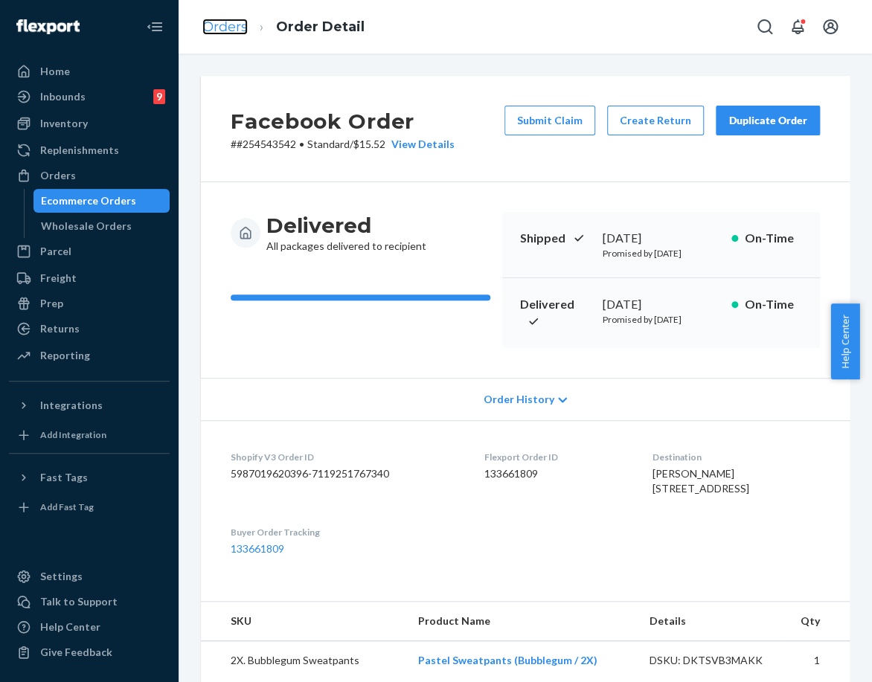
click at [219, 29] on link "Orders" at bounding box center [224, 27] width 45 height 16
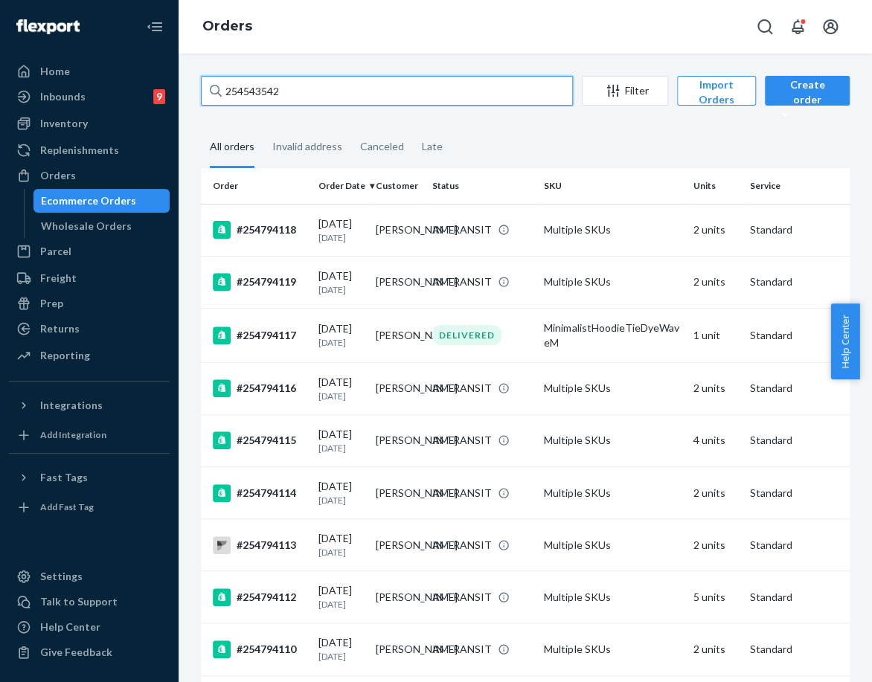
click at [239, 99] on input "254543542" at bounding box center [387, 91] width 372 height 30
paste input "Margarito Renteria"
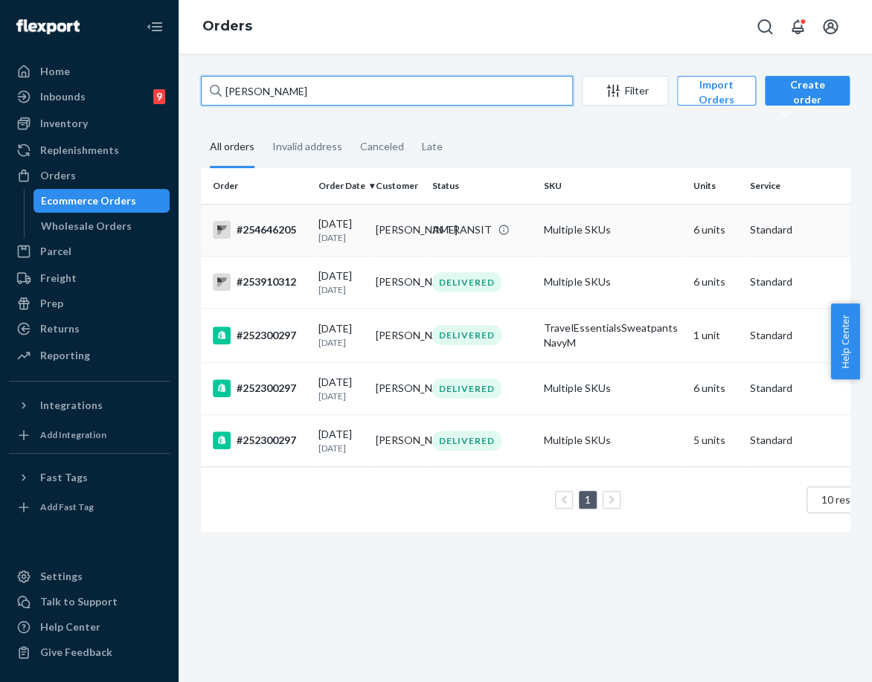
type input "Margarito Renteria"
click at [283, 233] on div "#254646205" at bounding box center [260, 230] width 94 height 18
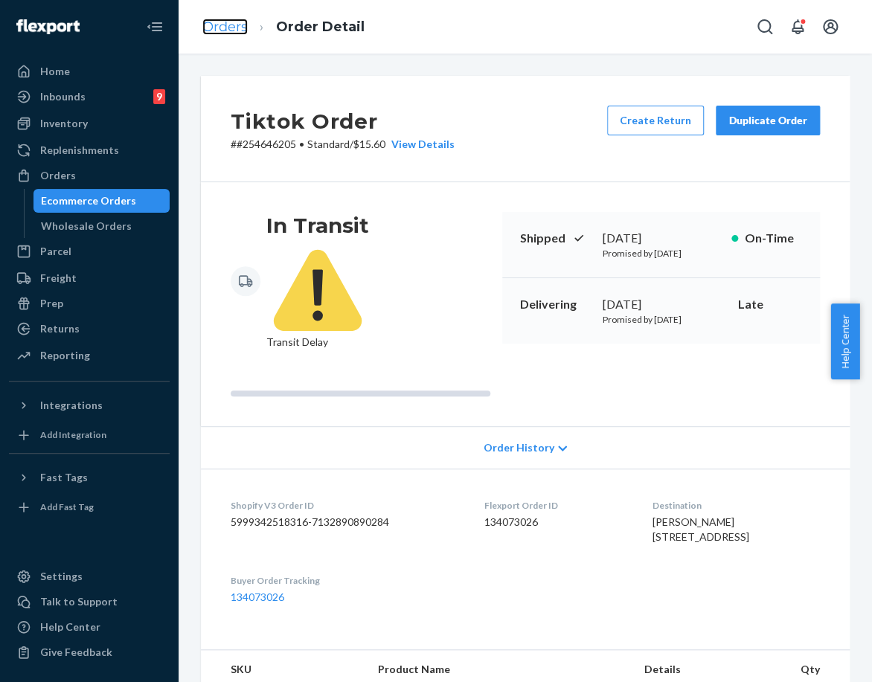
click at [222, 31] on link "Orders" at bounding box center [224, 27] width 45 height 16
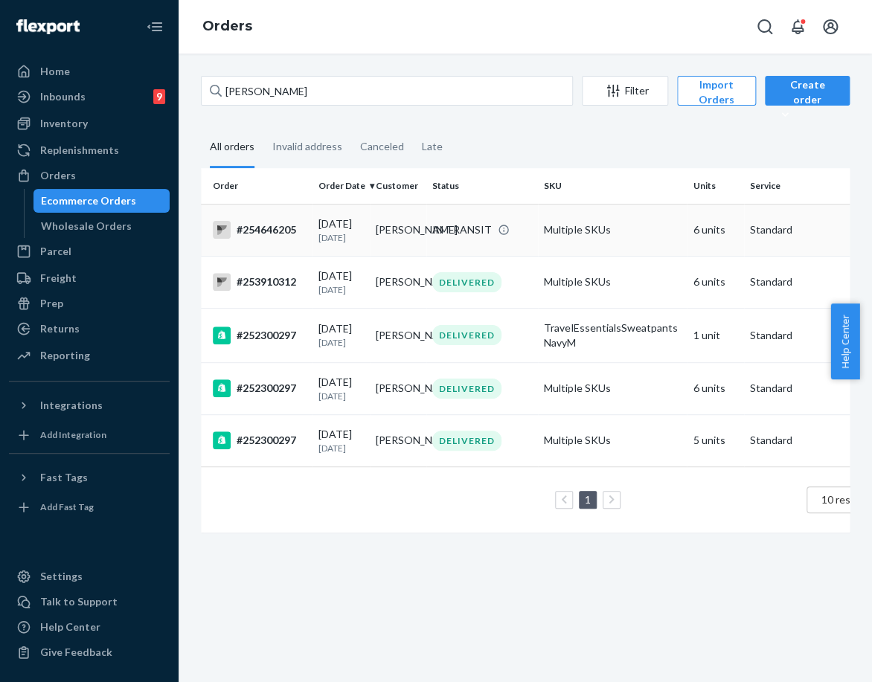
click at [367, 239] on td "08/09/2025 13 days ago" at bounding box center [340, 230] width 57 height 52
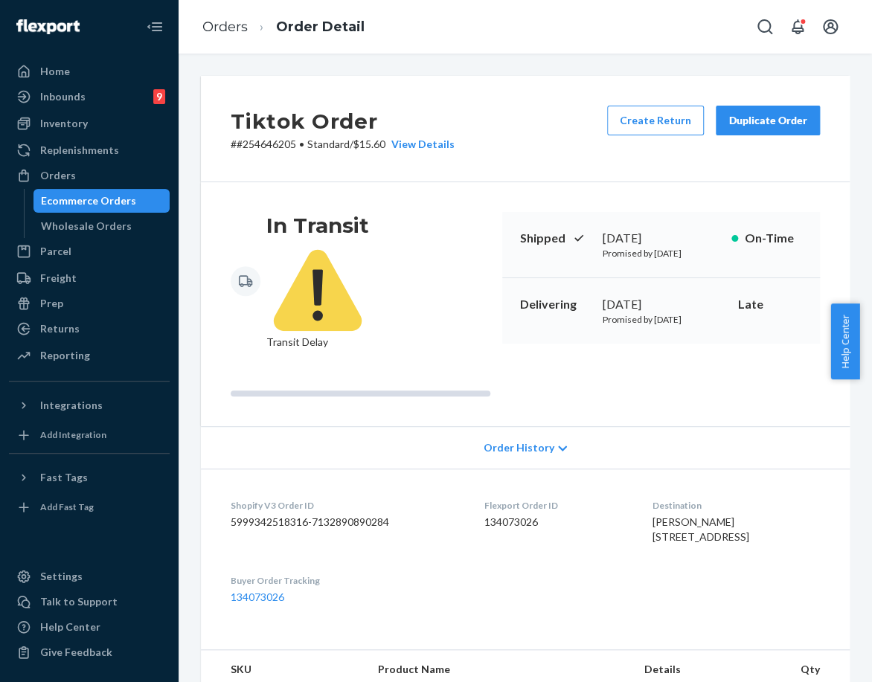
click at [735, 131] on button "Duplicate Order" at bounding box center [767, 121] width 104 height 30
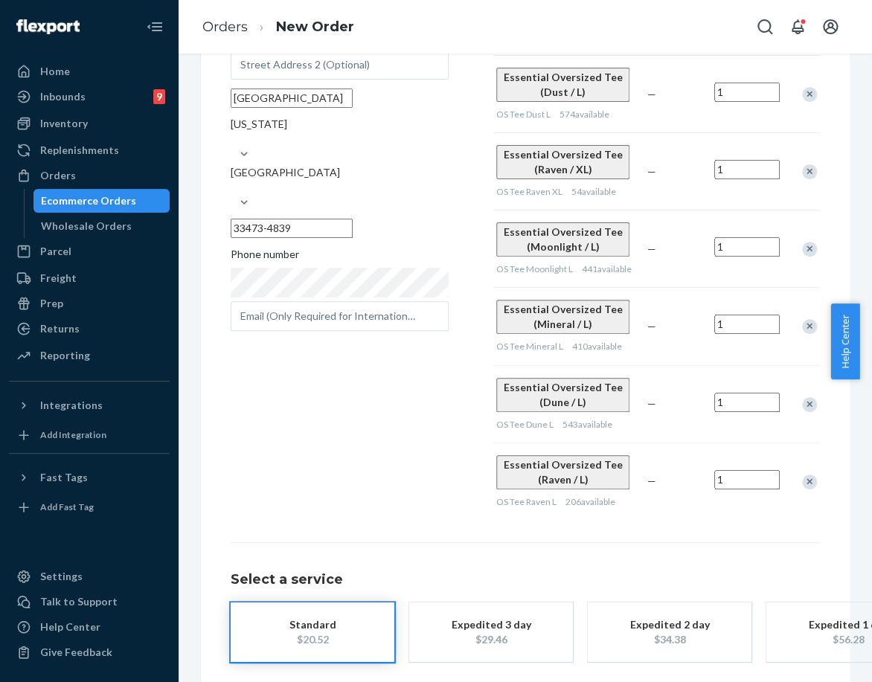
scroll to position [287, 0]
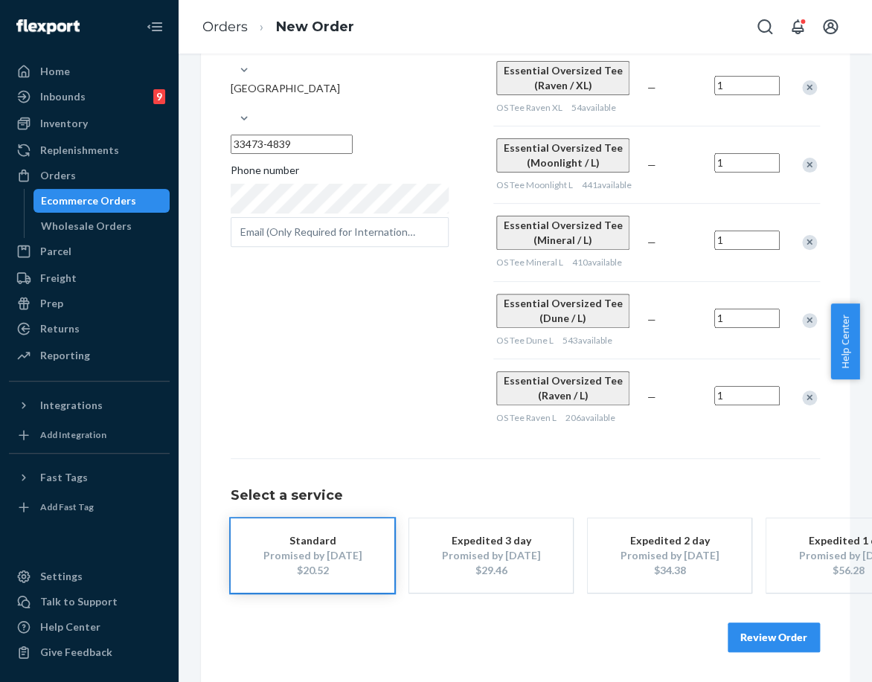
click at [747, 635] on button "Review Order" at bounding box center [773, 637] width 92 height 30
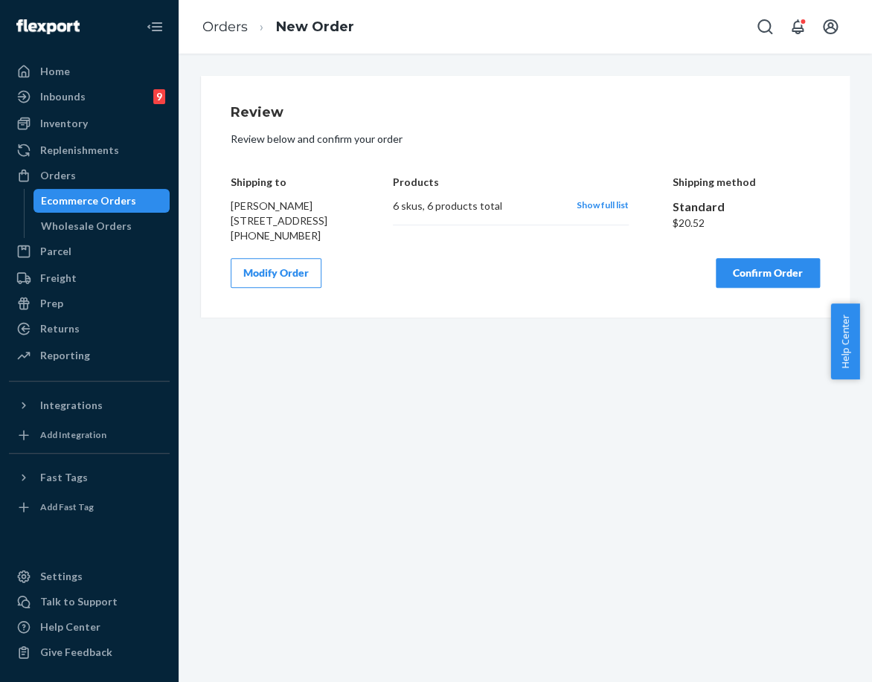
click at [729, 288] on button "Confirm Order" at bounding box center [767, 273] width 104 height 30
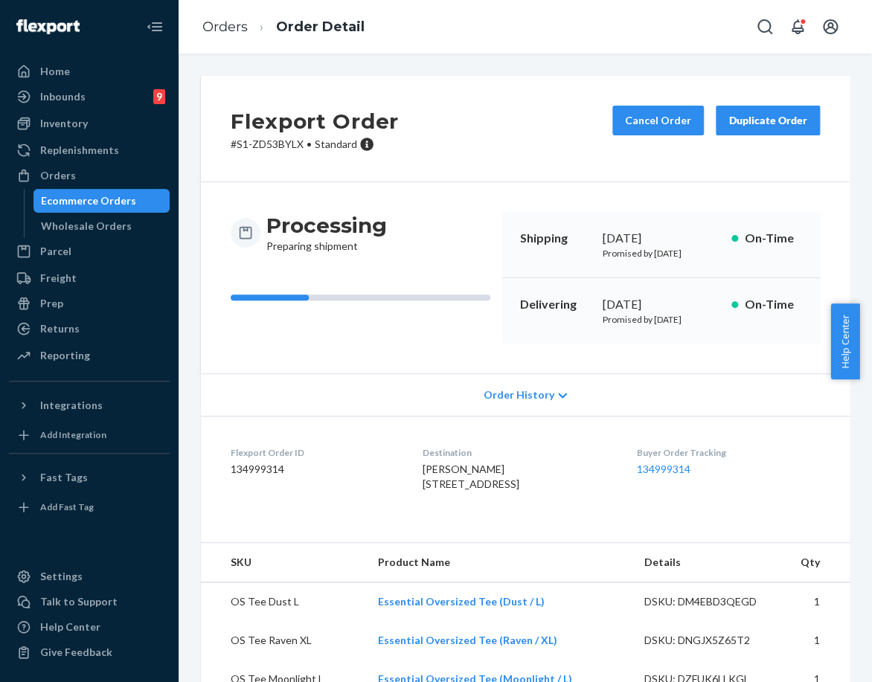
drag, startPoint x: 592, startPoint y: 316, endPoint x: 657, endPoint y: 317, distance: 64.7
click at [659, 318] on div "Delivering September 3, 2025 Promised by September 3, 2025 On-Time" at bounding box center [661, 310] width 318 height 65
copy div "September 3"
click at [689, 475] on link "134999314" at bounding box center [664, 469] width 54 height 13
click at [213, 26] on link "Orders" at bounding box center [224, 27] width 45 height 16
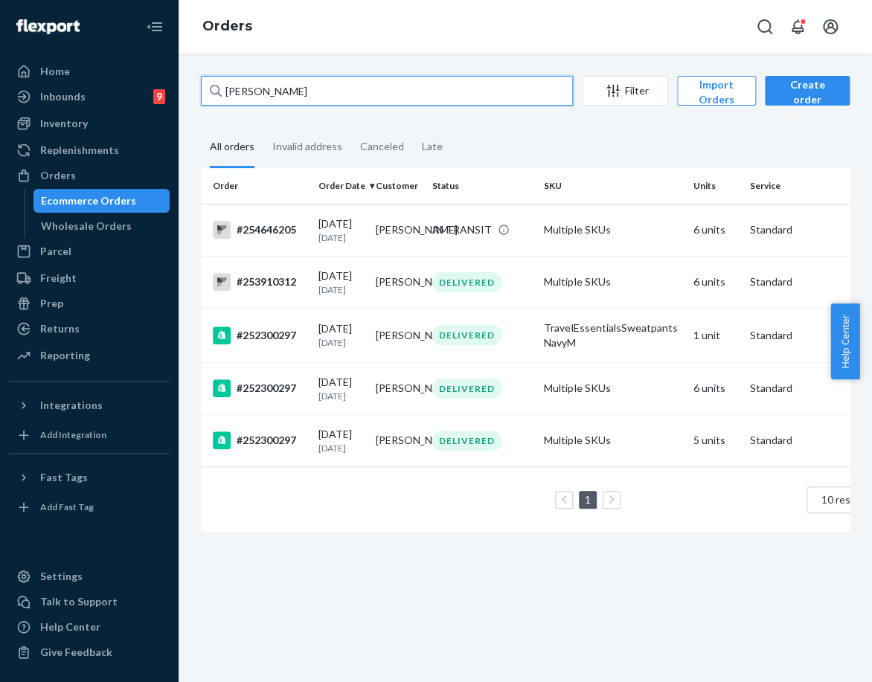
click at [257, 80] on input "Margarito Renteria" at bounding box center [387, 91] width 372 height 30
click at [257, 82] on input "Margarito Renteria" at bounding box center [387, 91] width 372 height 30
paste input "253619129"
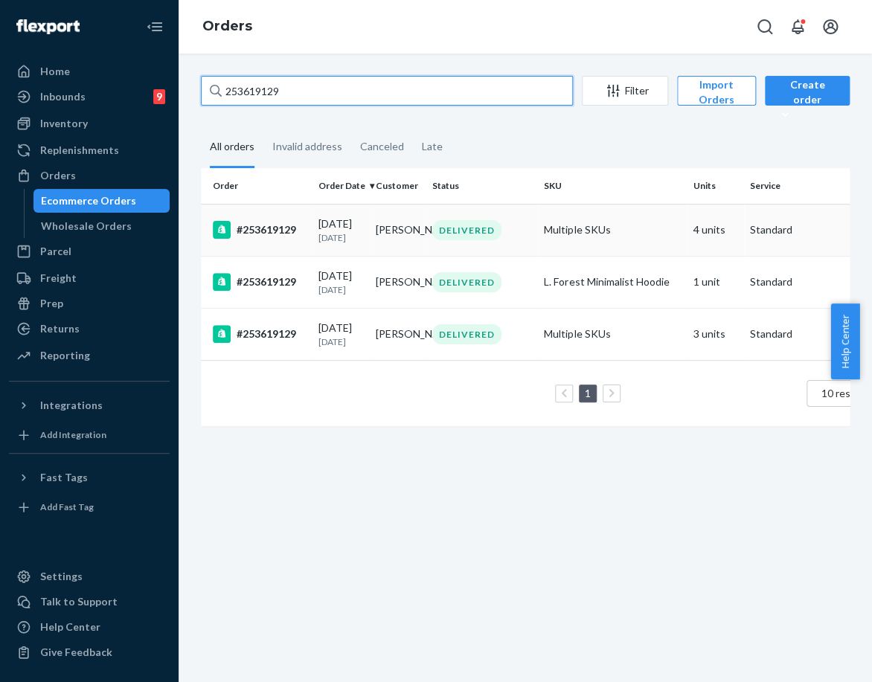
type input "253619129"
click at [470, 238] on div "DELIVERED" at bounding box center [466, 230] width 69 height 20
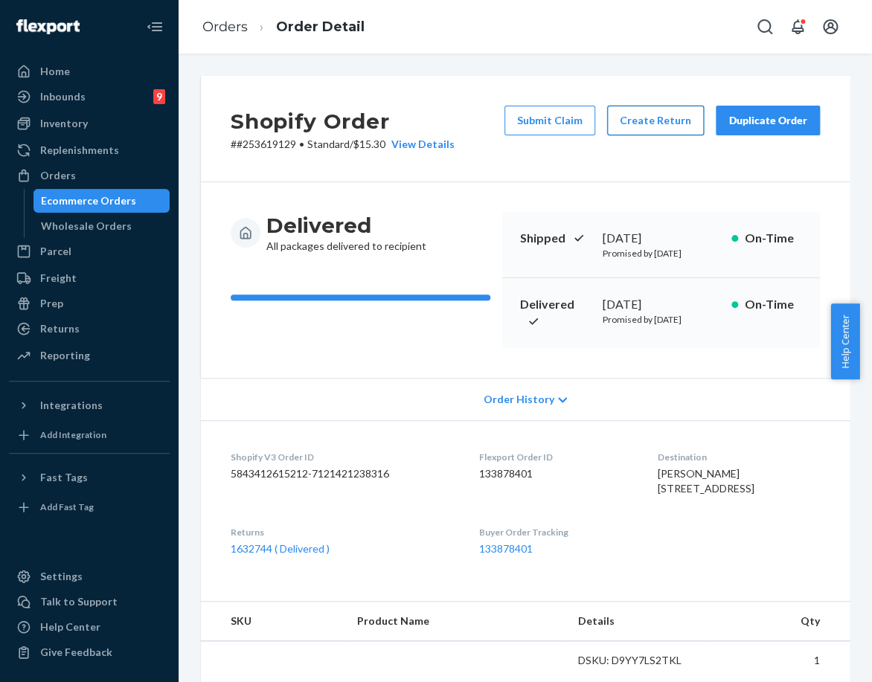
click at [634, 127] on button "Create Return" at bounding box center [655, 121] width 97 height 30
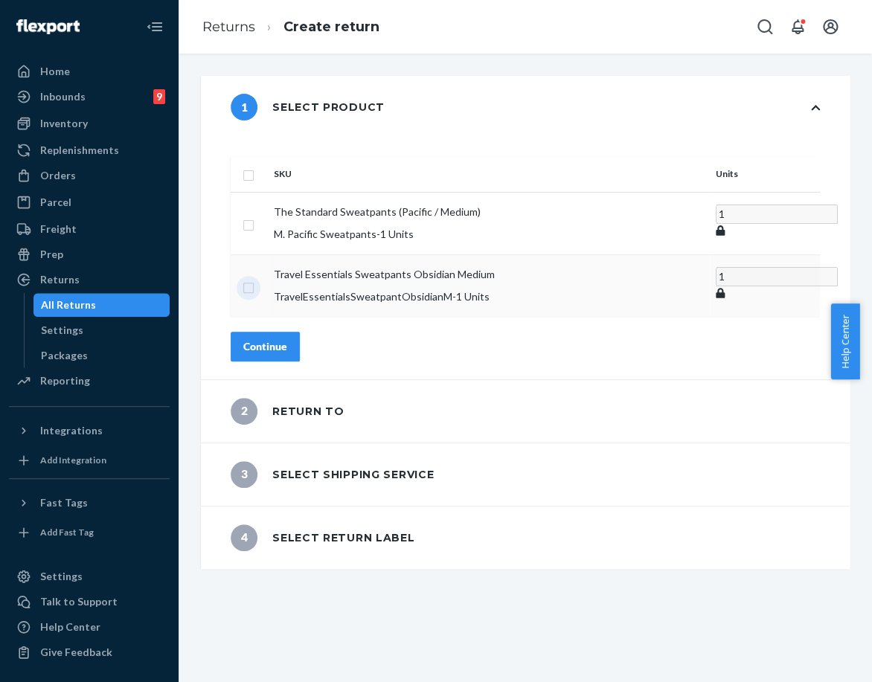
click at [254, 278] on input "checkbox" at bounding box center [248, 286] width 12 height 16
checkbox input "true"
click at [98, 172] on div "Orders" at bounding box center [89, 175] width 158 height 21
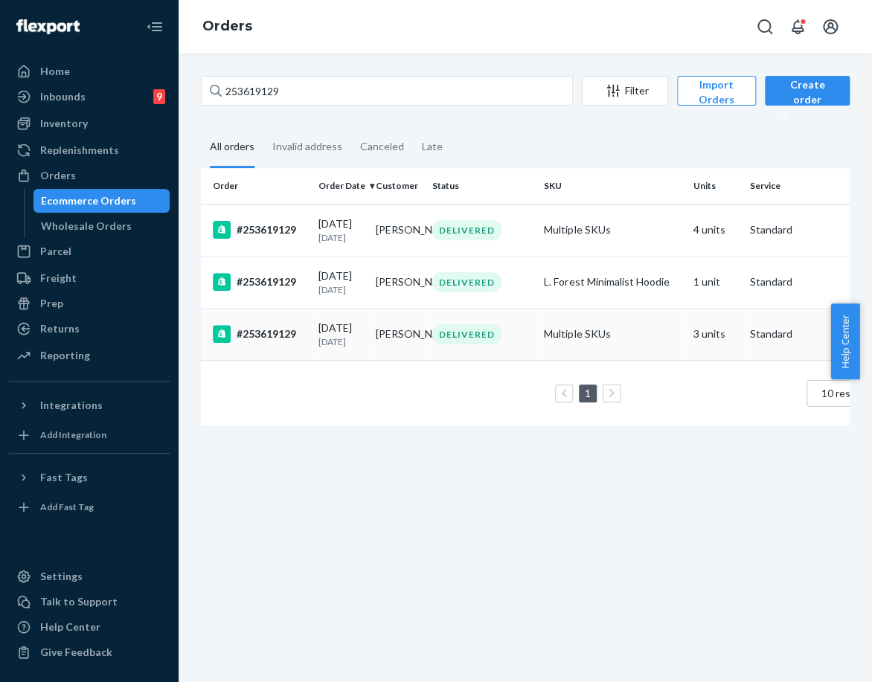
click at [324, 348] on p "2 months ago" at bounding box center [340, 341] width 45 height 13
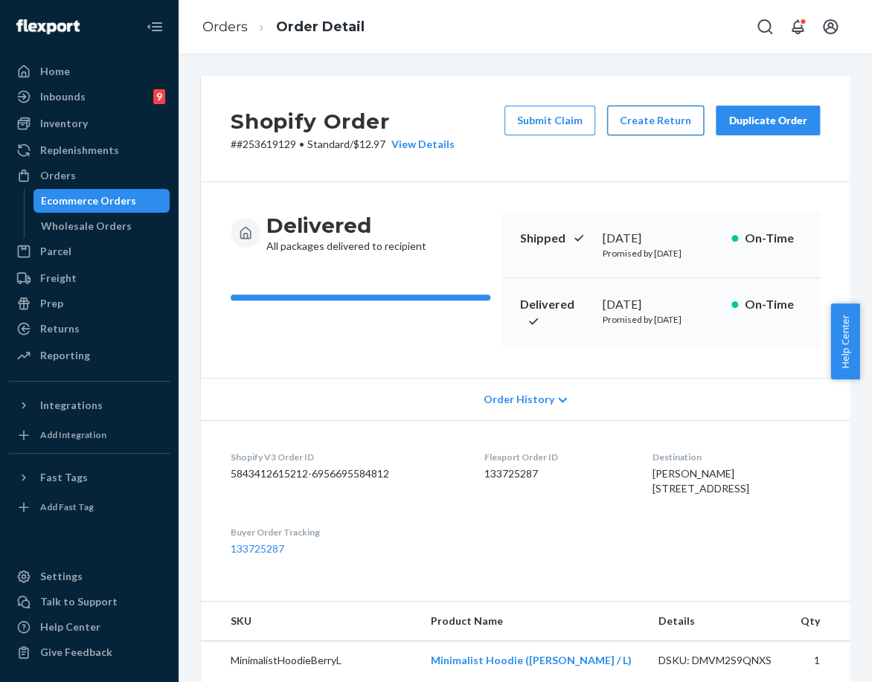
click at [648, 111] on button "Create Return" at bounding box center [655, 121] width 97 height 30
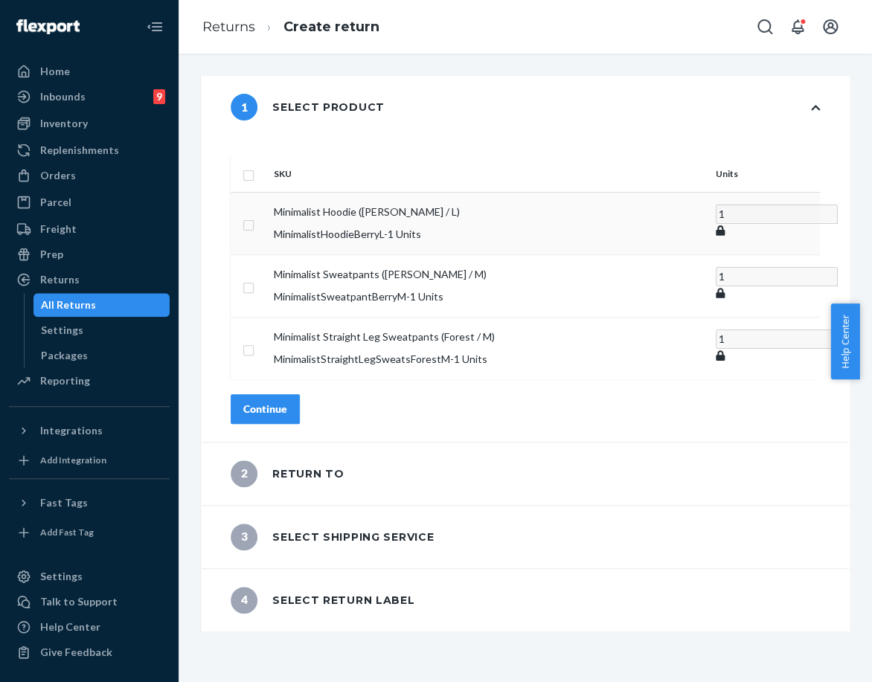
click at [268, 206] on td at bounding box center [249, 223] width 37 height 62
drag, startPoint x: 285, startPoint y: 193, endPoint x: 288, endPoint y: 202, distance: 9.4
click at [268, 194] on td at bounding box center [249, 223] width 37 height 62
click at [254, 216] on input "checkbox" at bounding box center [248, 224] width 12 height 16
checkbox input "true"
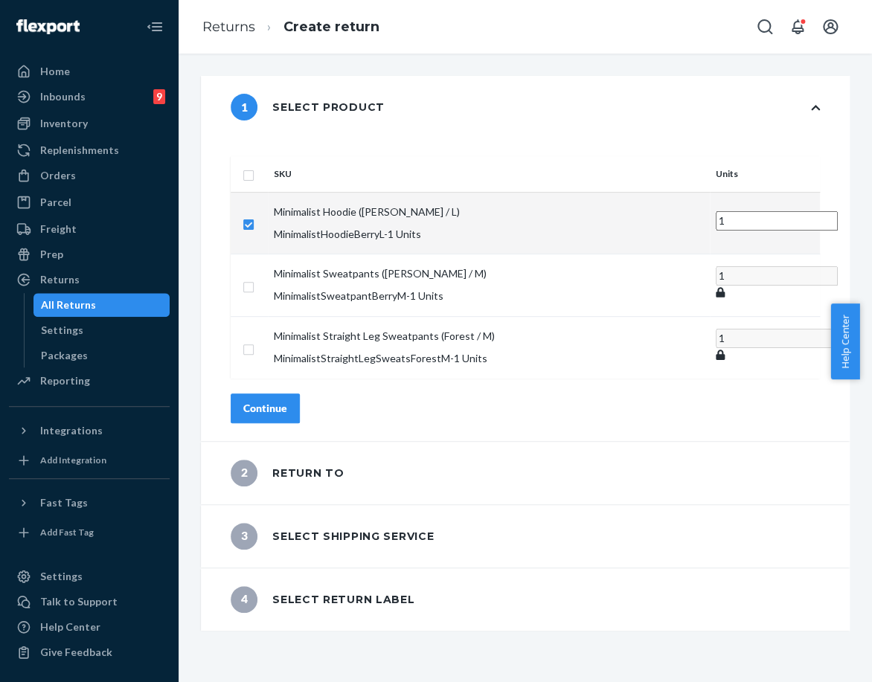
click at [326, 394] on div "SKU Units Minimalist Hoodie (Berry / L) MinimalistHoodieBerryL - 1 Units 1 Mini…" at bounding box center [525, 289] width 648 height 303
click at [287, 401] on div "Continue" at bounding box center [265, 408] width 44 height 15
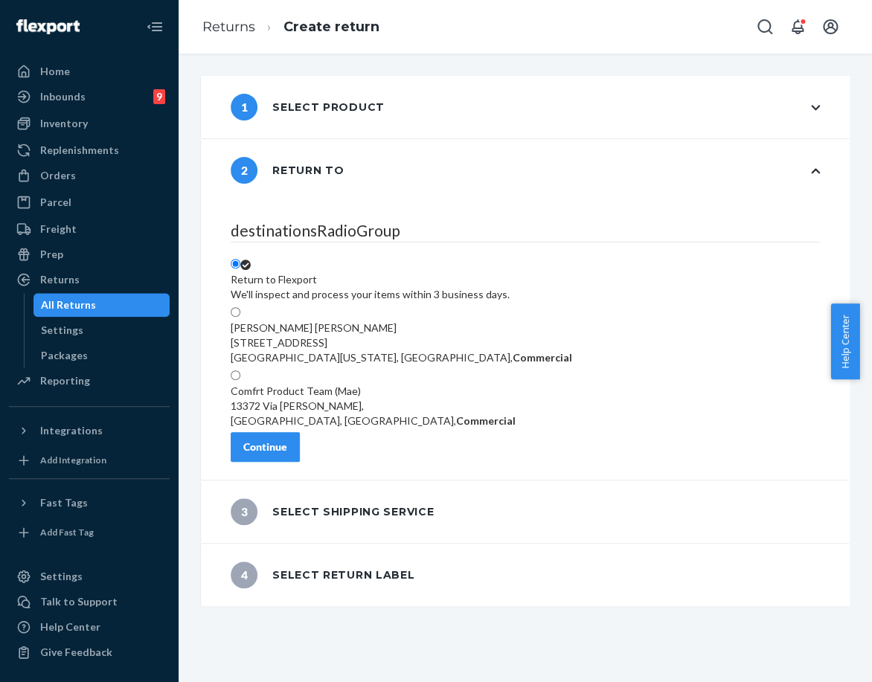
click at [287, 439] on div "Continue" at bounding box center [265, 446] width 44 height 15
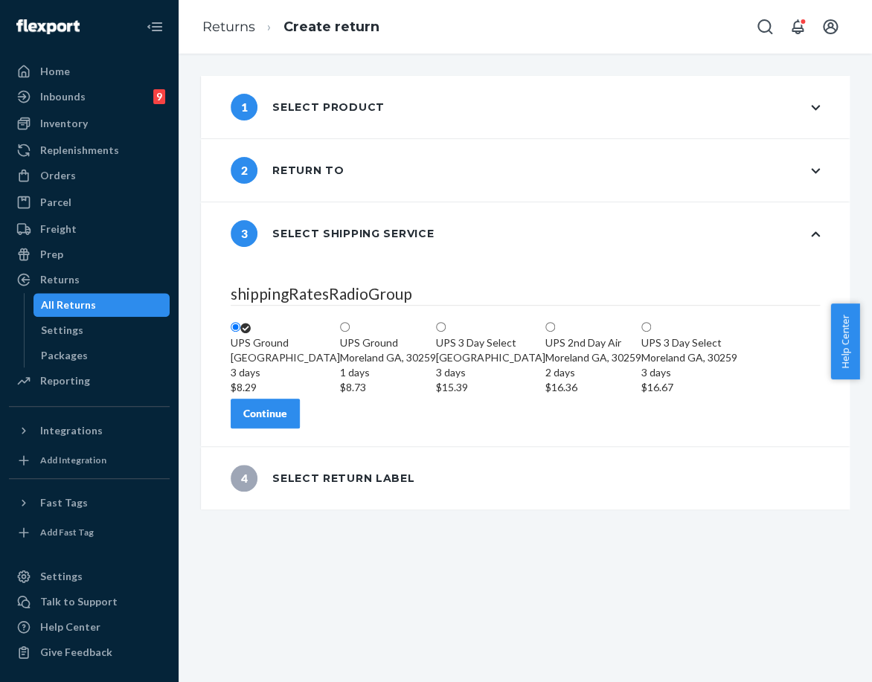
click at [300, 428] on button "Continue" at bounding box center [265, 414] width 69 height 30
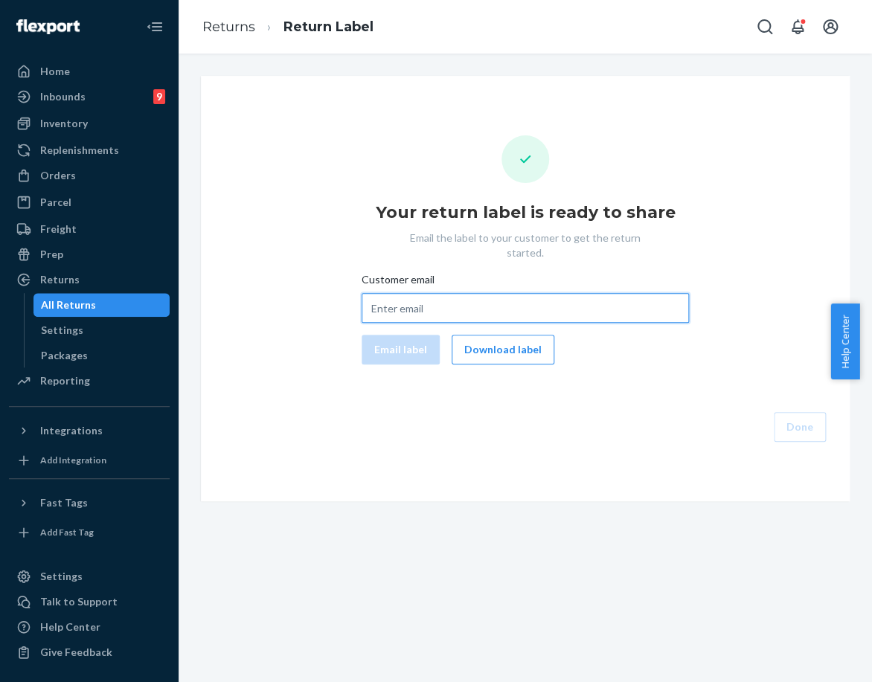
drag, startPoint x: 464, startPoint y: 294, endPoint x: 454, endPoint y: 302, distance: 13.2
click at [464, 294] on input "Customer email" at bounding box center [524, 308] width 327 height 30
paste input "ashleysiphone@gmail.com"
type input "ashleysiphone@gmail.com"
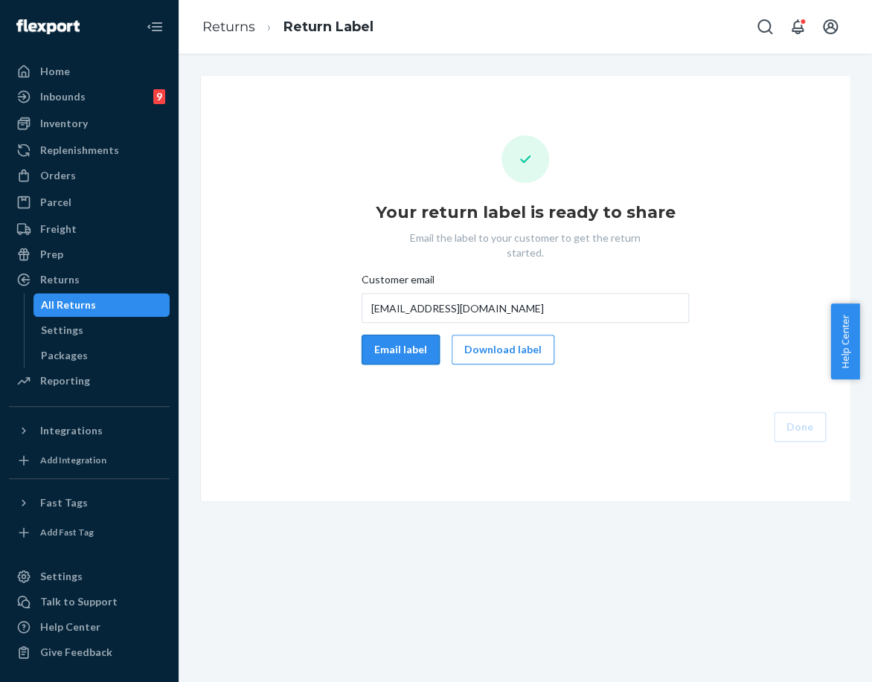
click at [390, 335] on button "Email label" at bounding box center [400, 350] width 78 height 30
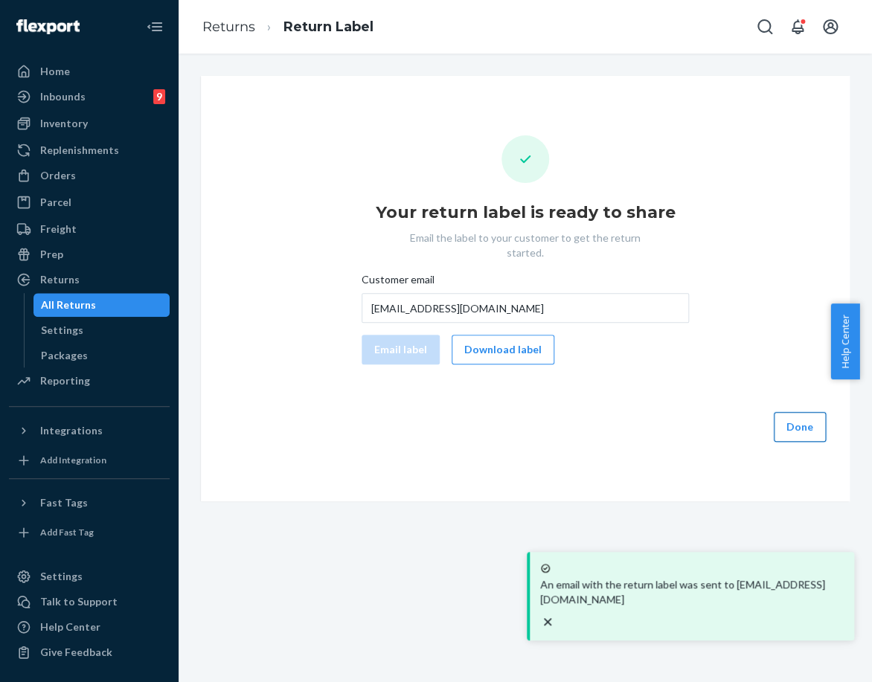
click at [785, 412] on button "Done" at bounding box center [799, 427] width 52 height 30
